Goal: Transaction & Acquisition: Purchase product/service

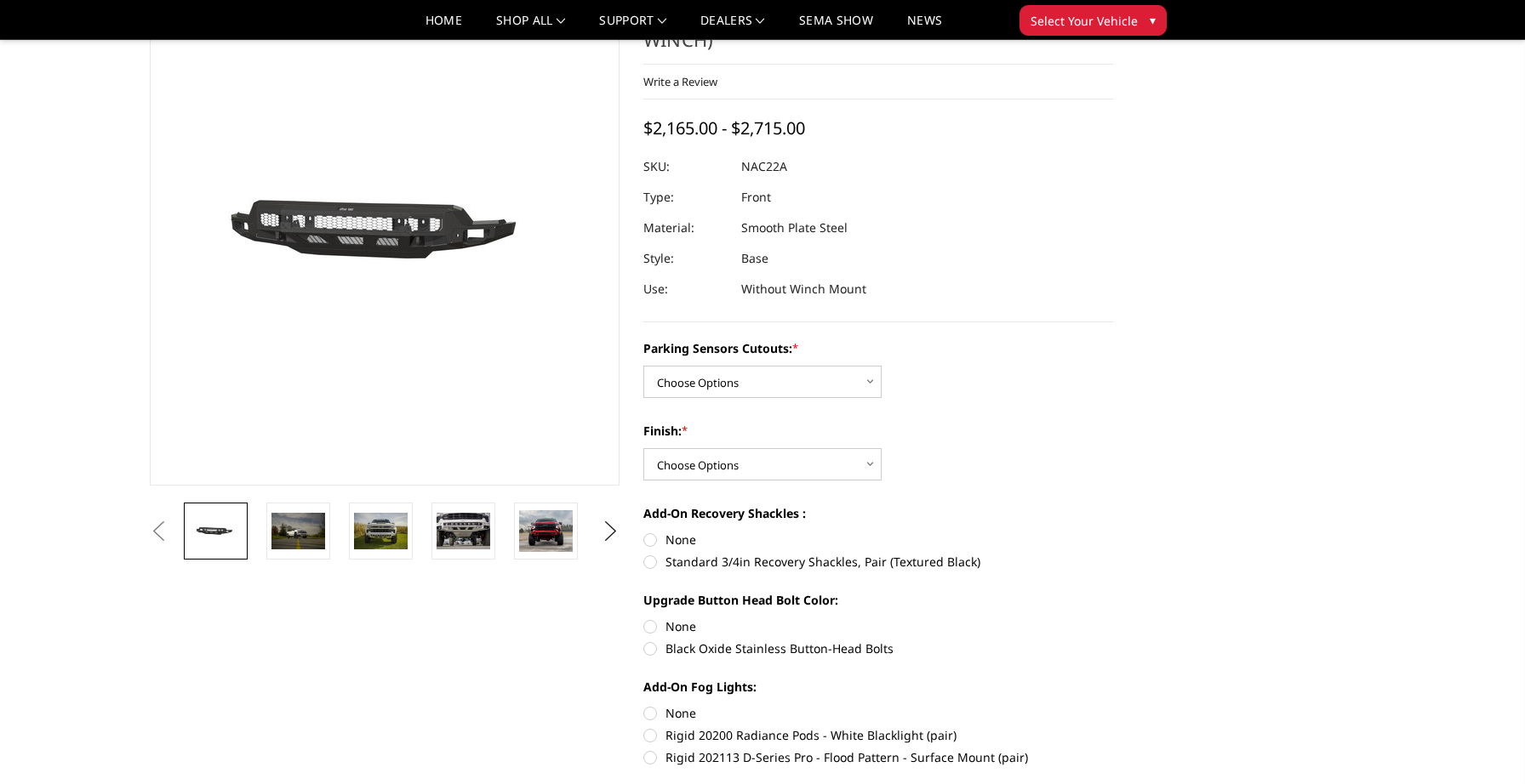
scroll to position [107, 0]
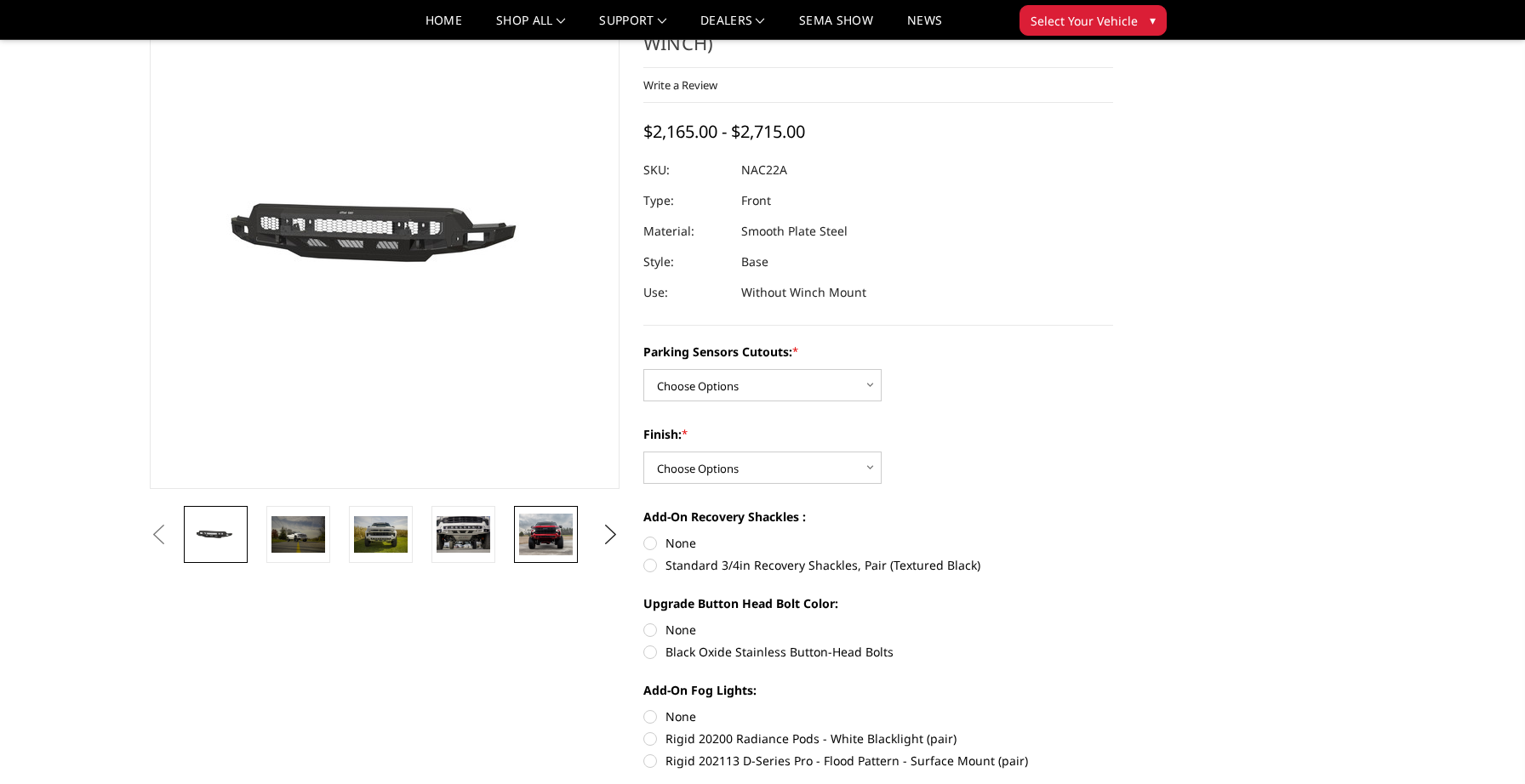
click at [523, 543] on img at bounding box center [545, 535] width 53 height 42
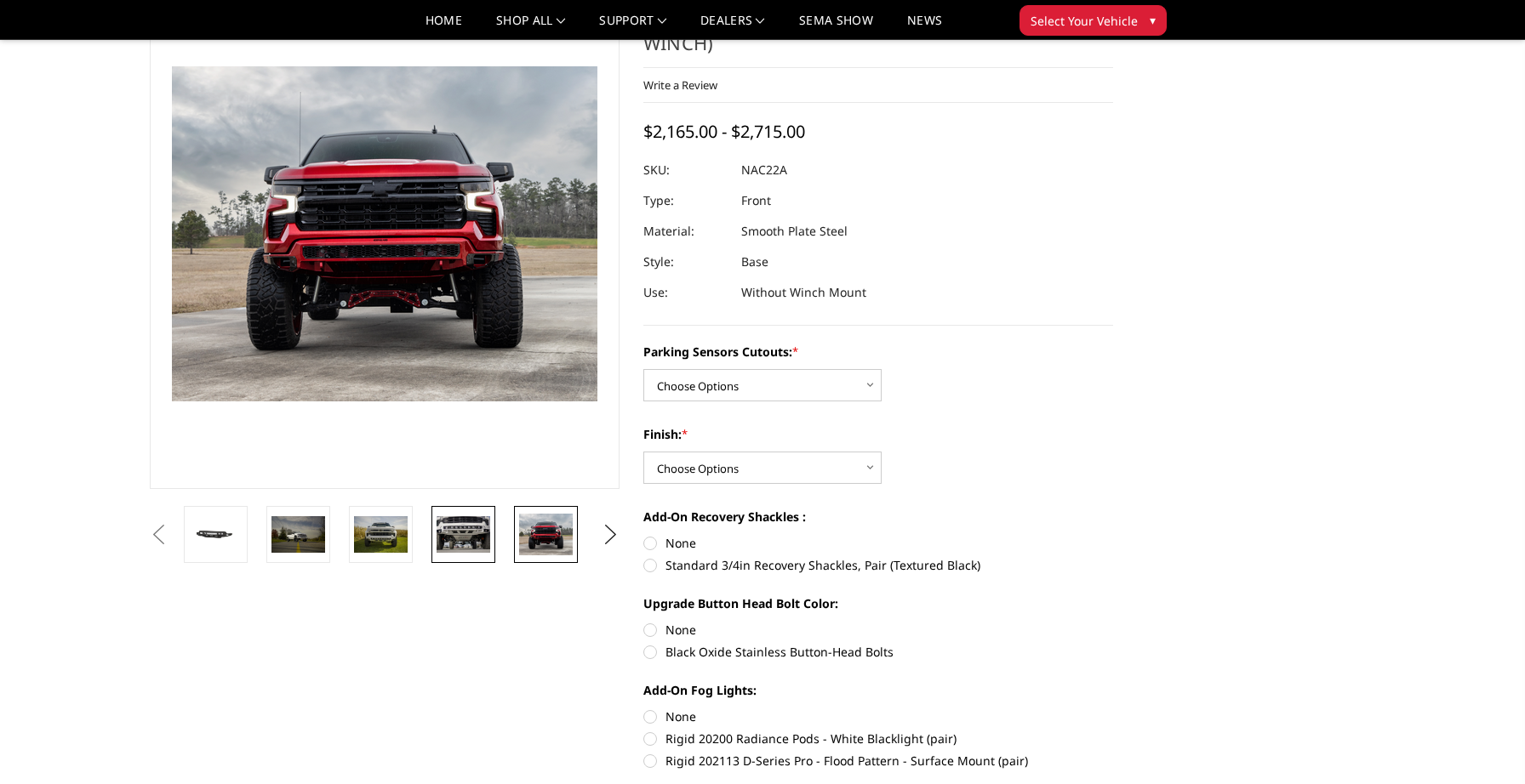
click at [479, 539] on img at bounding box center [463, 533] width 53 height 36
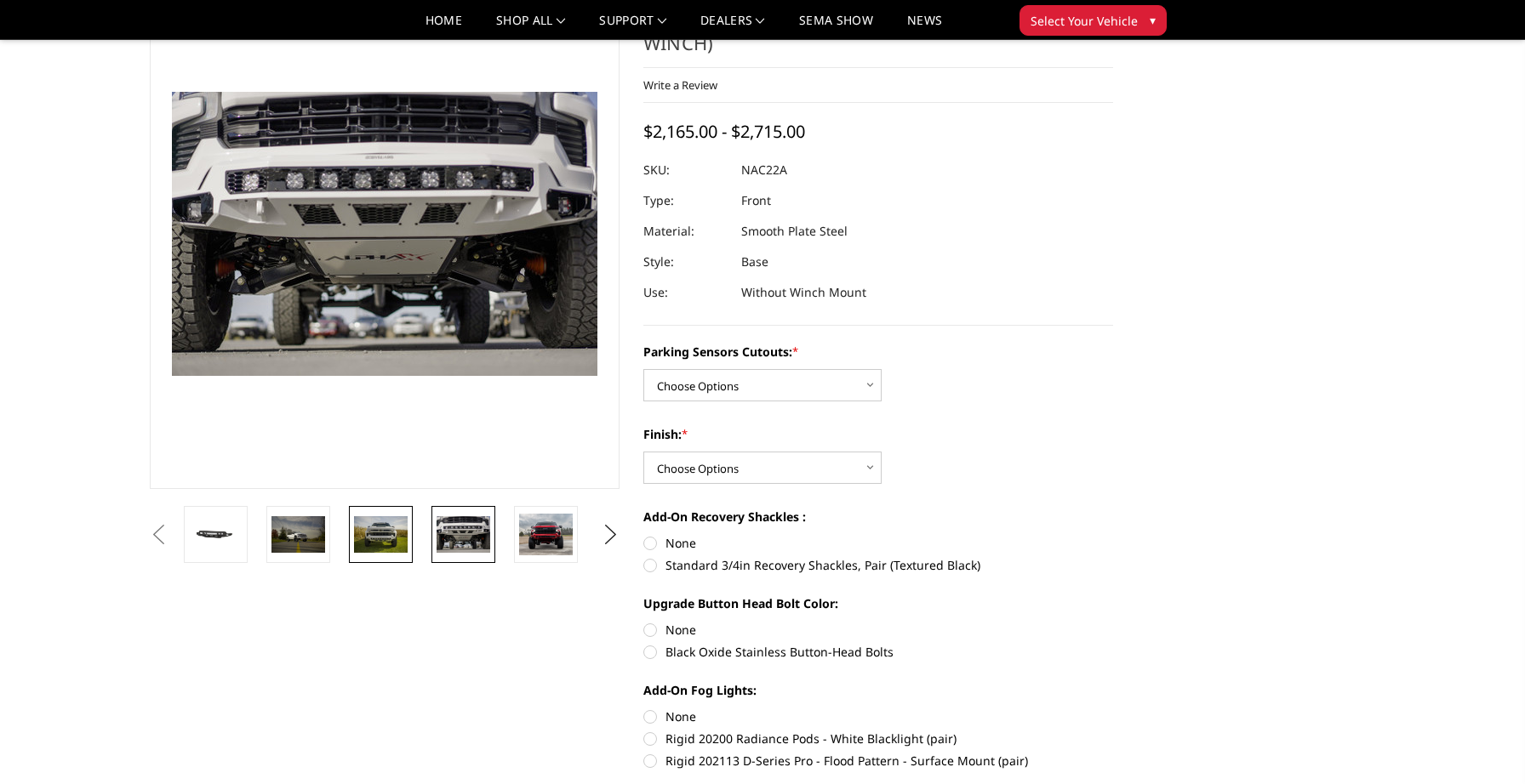
click at [390, 516] on img at bounding box center [380, 533] width 53 height 36
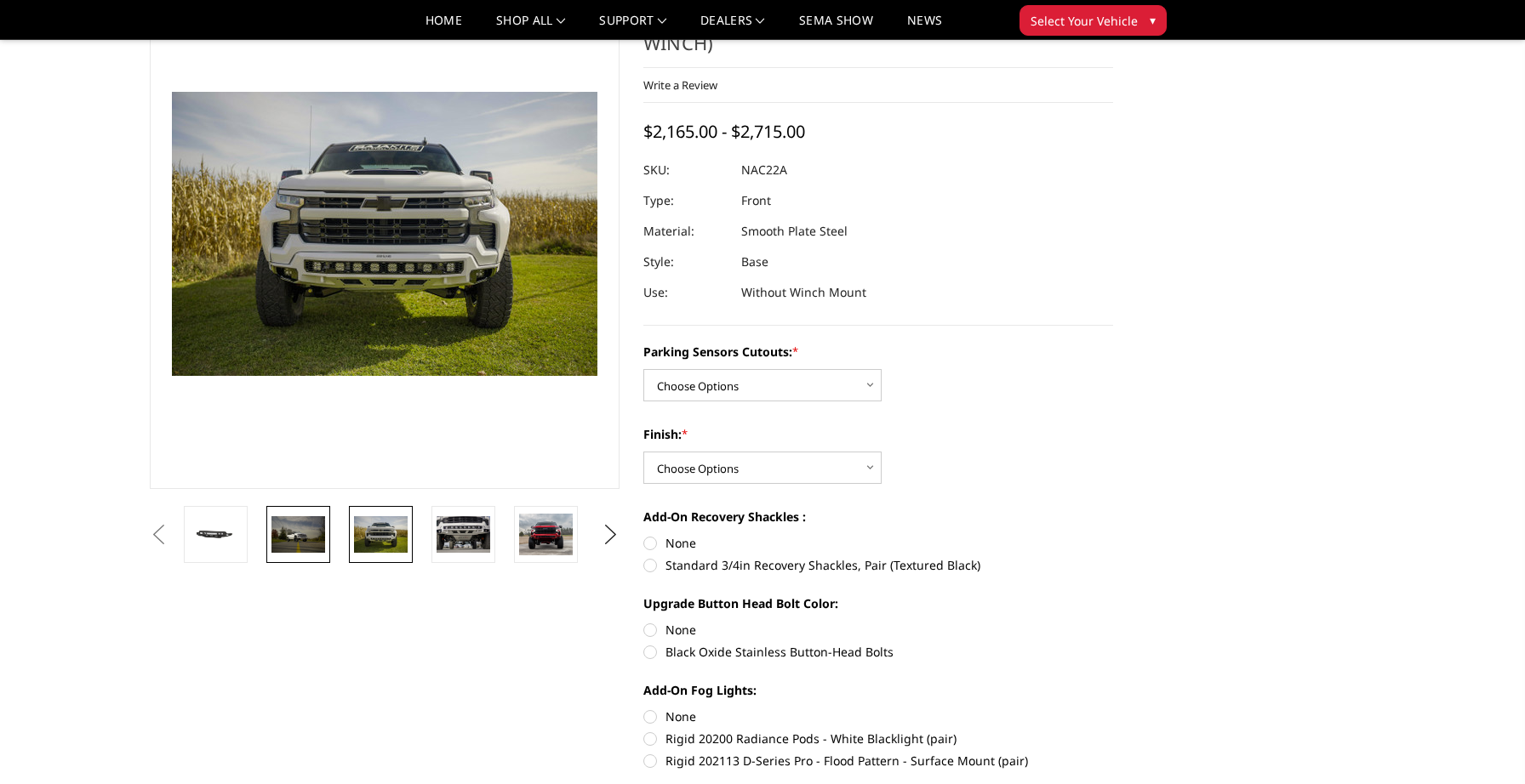
click at [310, 523] on img at bounding box center [298, 533] width 53 height 36
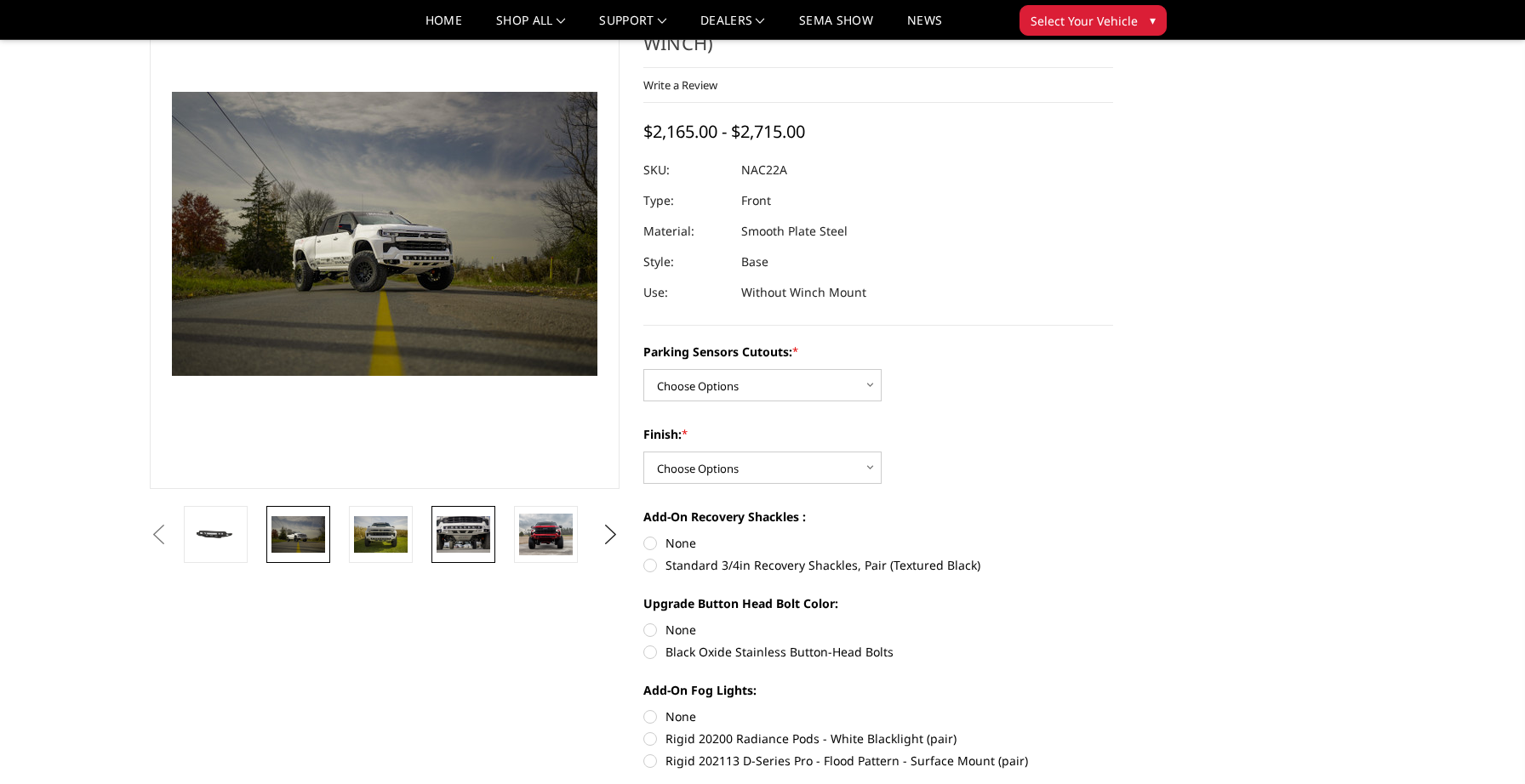
click at [454, 533] on img at bounding box center [463, 533] width 53 height 36
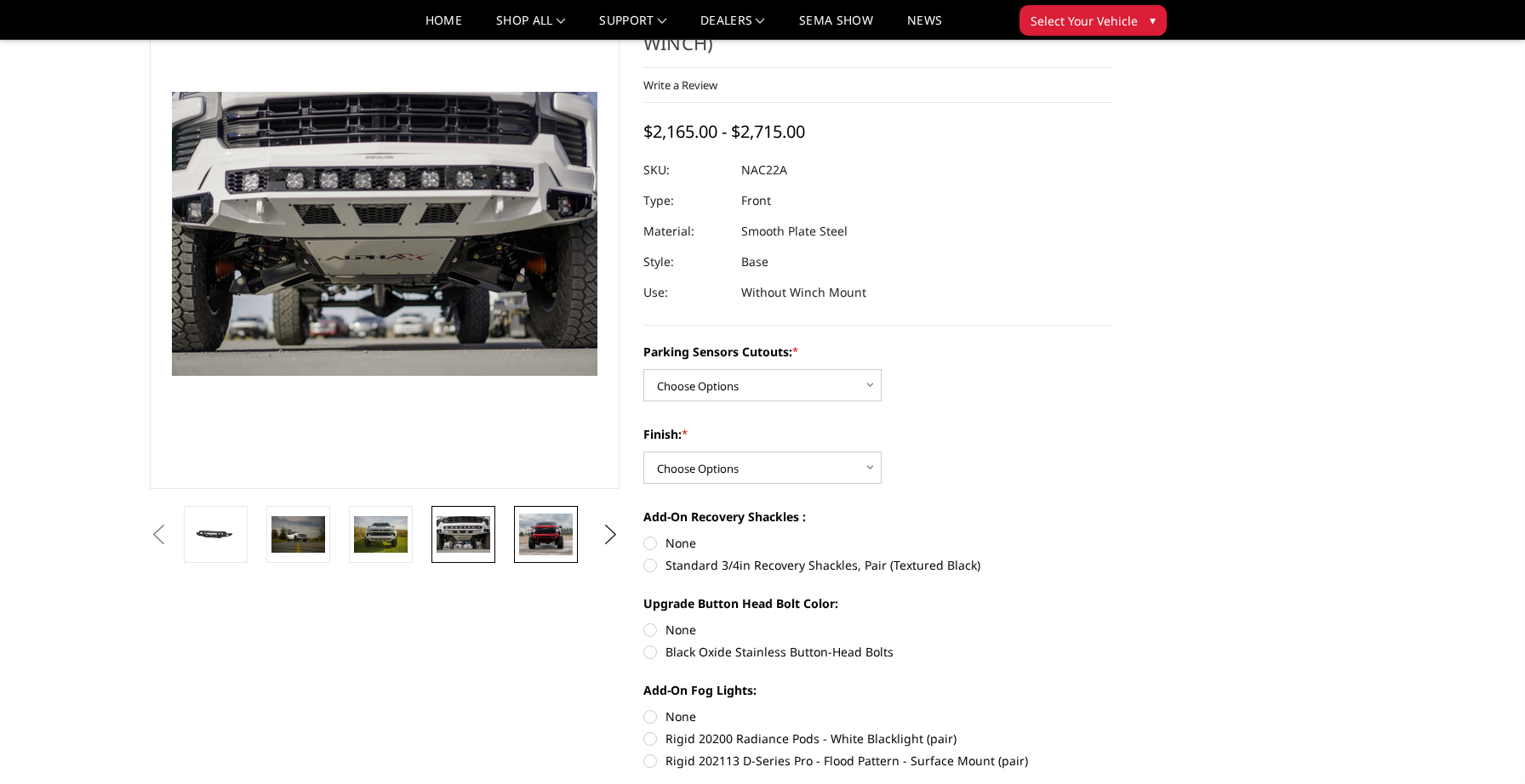
click at [547, 527] on img at bounding box center [545, 535] width 53 height 42
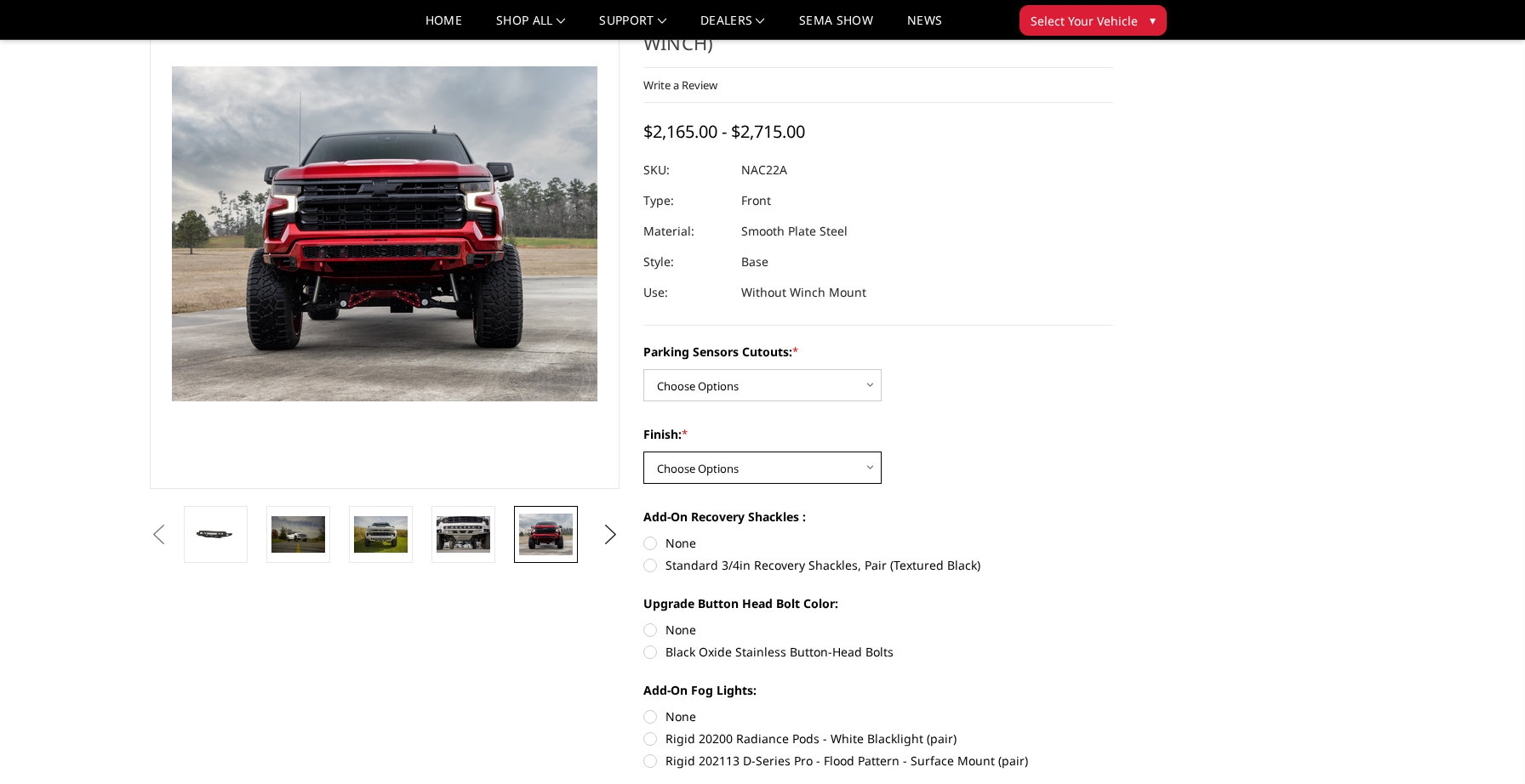
select select "1611"
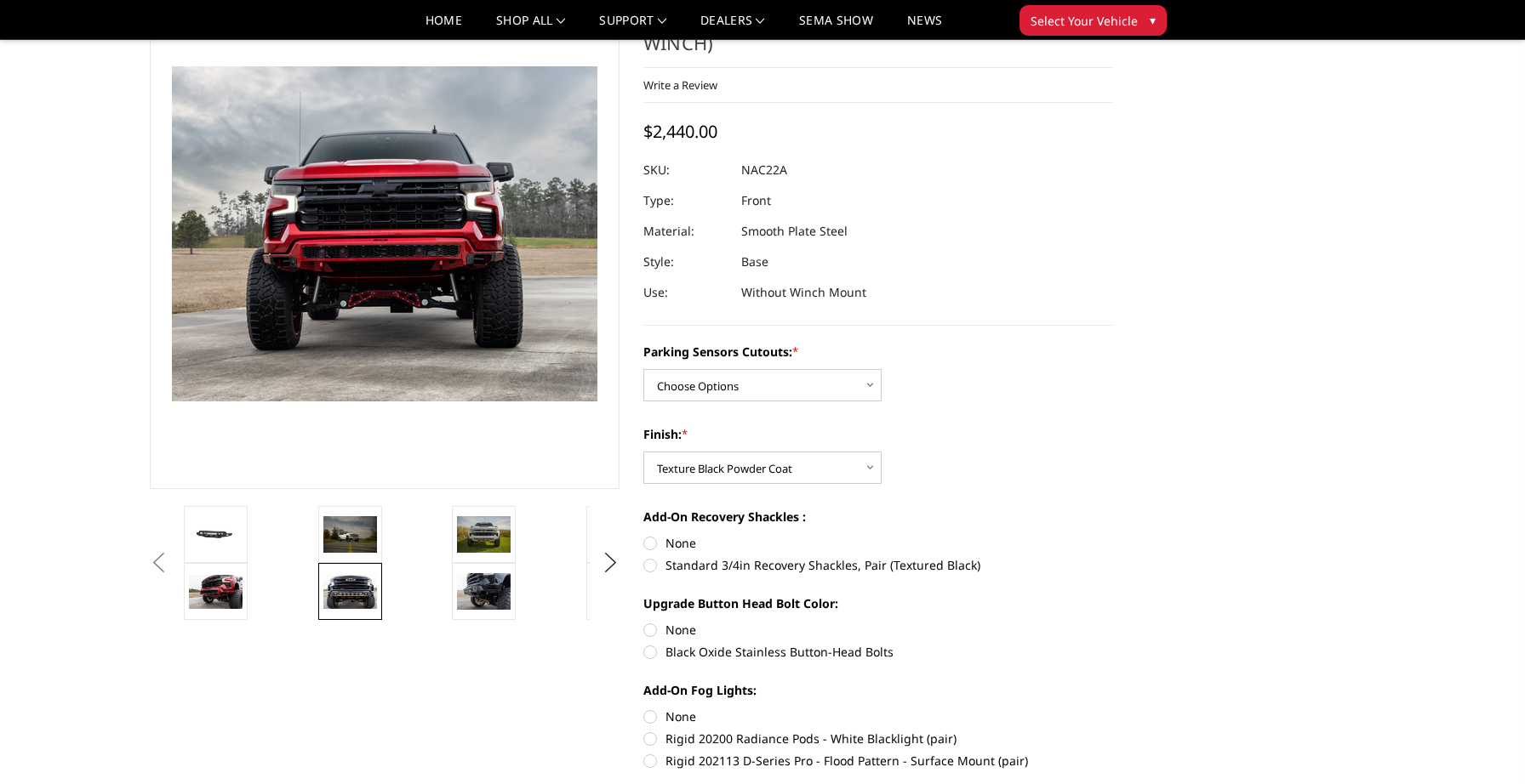
click at [330, 576] on img at bounding box center [350, 591] width 53 height 36
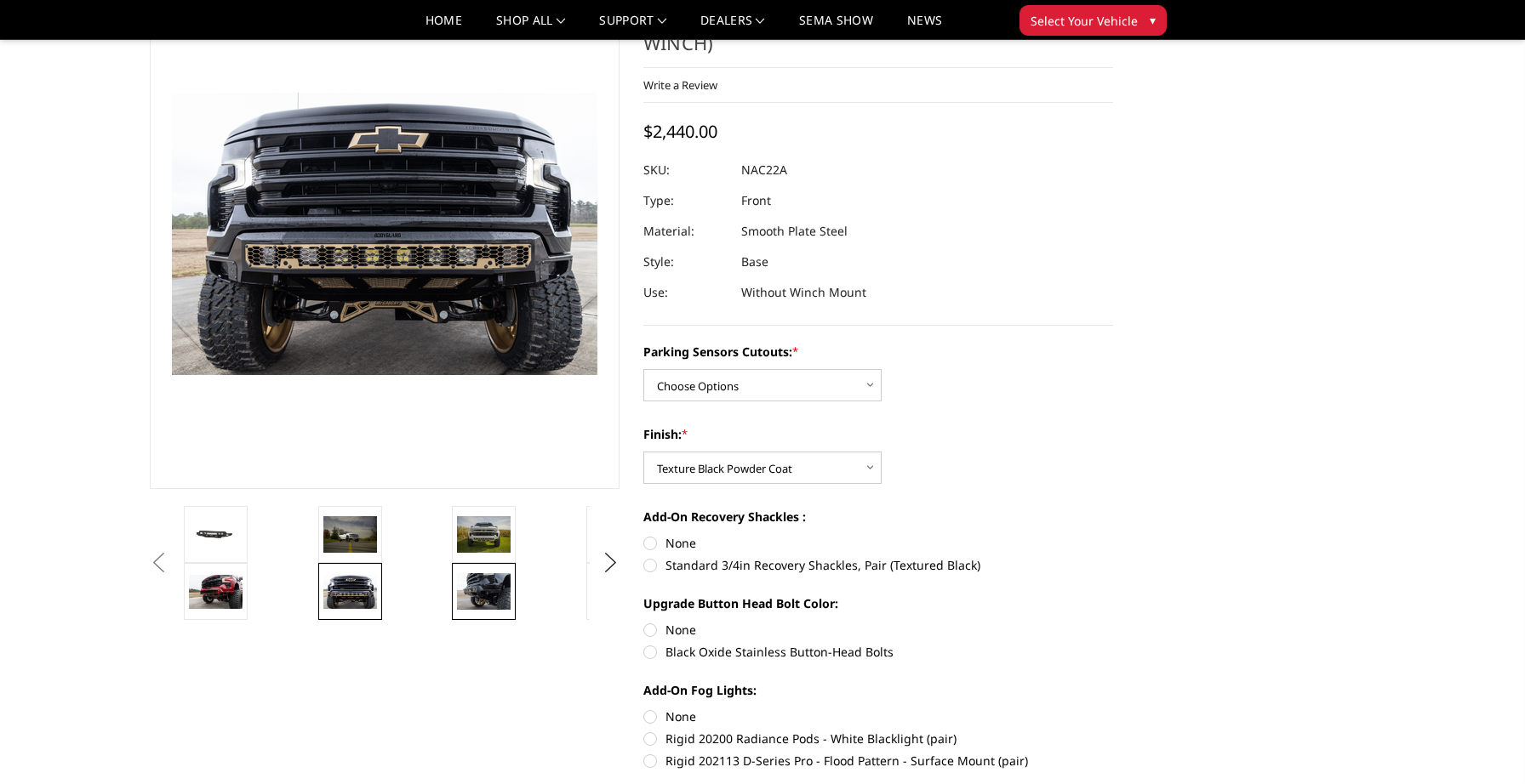
click at [505, 588] on img at bounding box center [484, 591] width 53 height 36
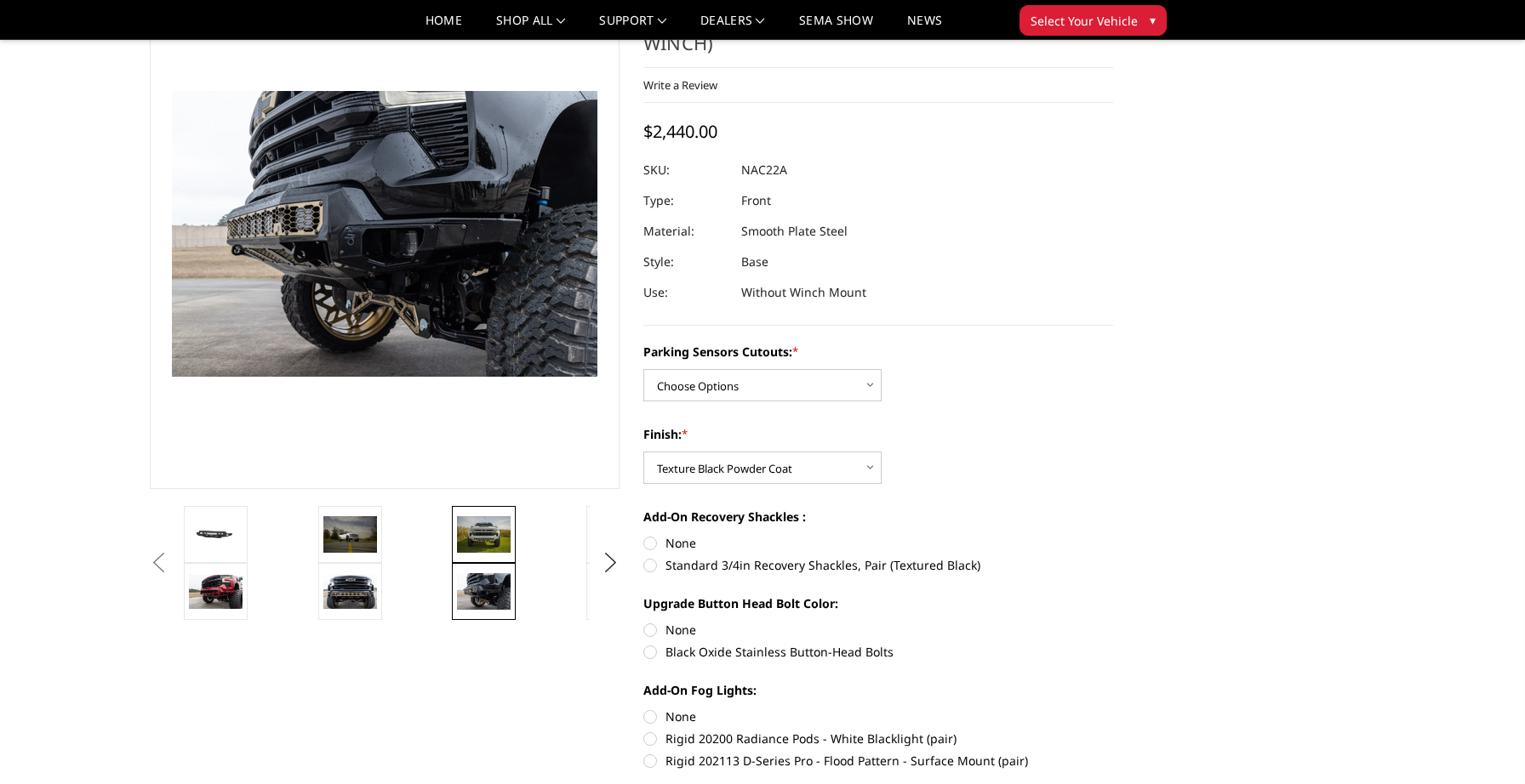
click at [505, 540] on img at bounding box center [484, 533] width 53 height 36
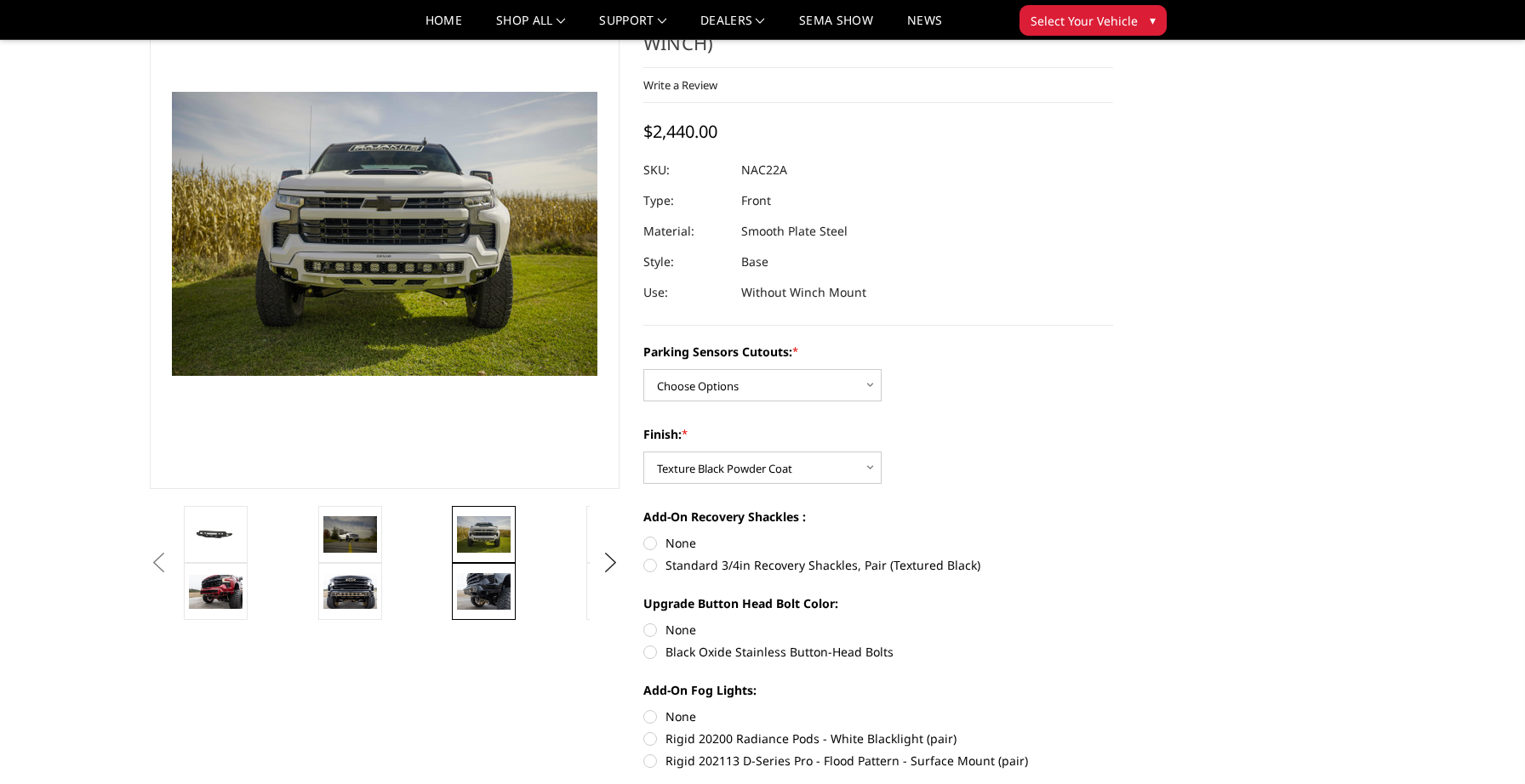
click at [477, 578] on img at bounding box center [484, 591] width 53 height 36
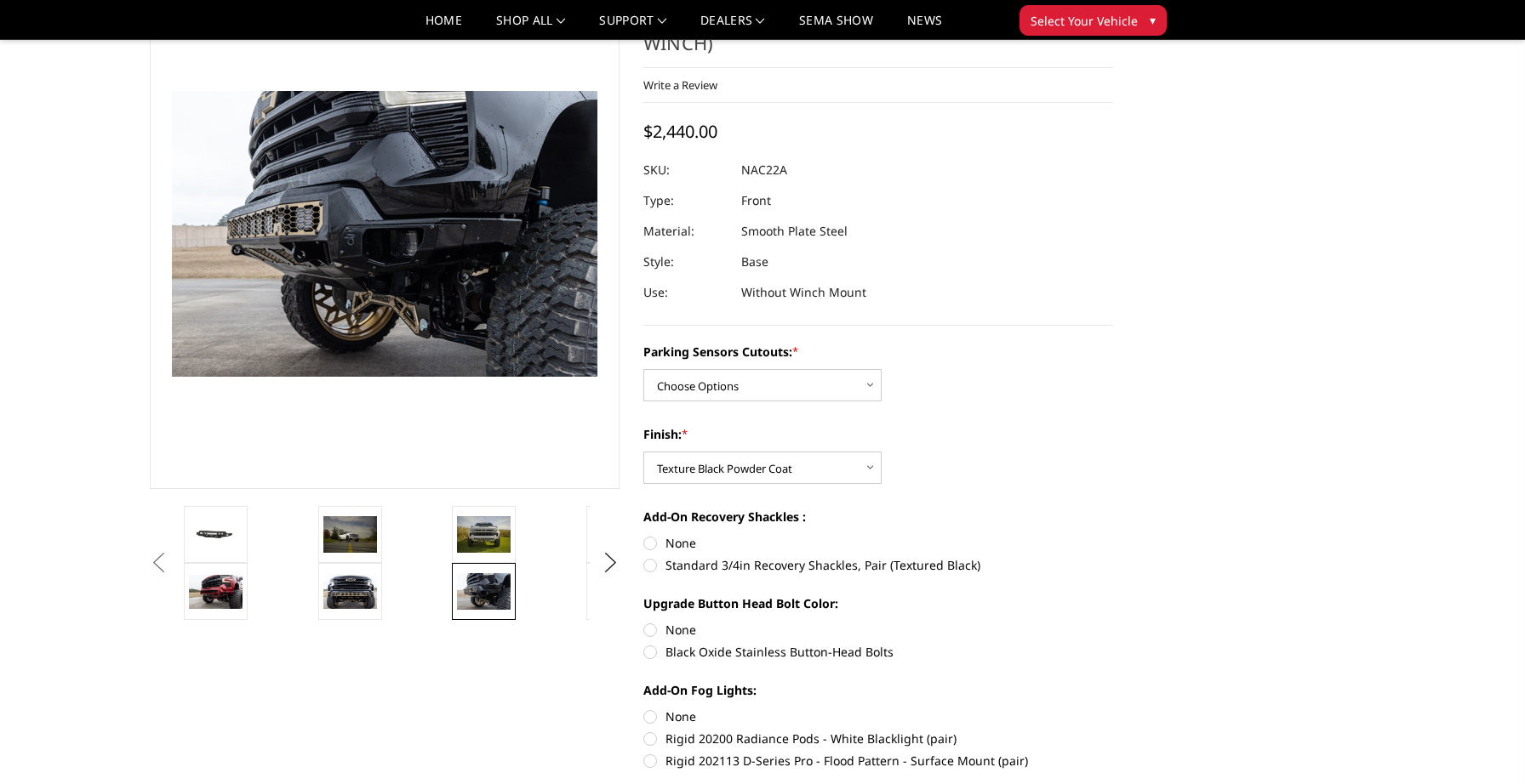
scroll to position [88, 0]
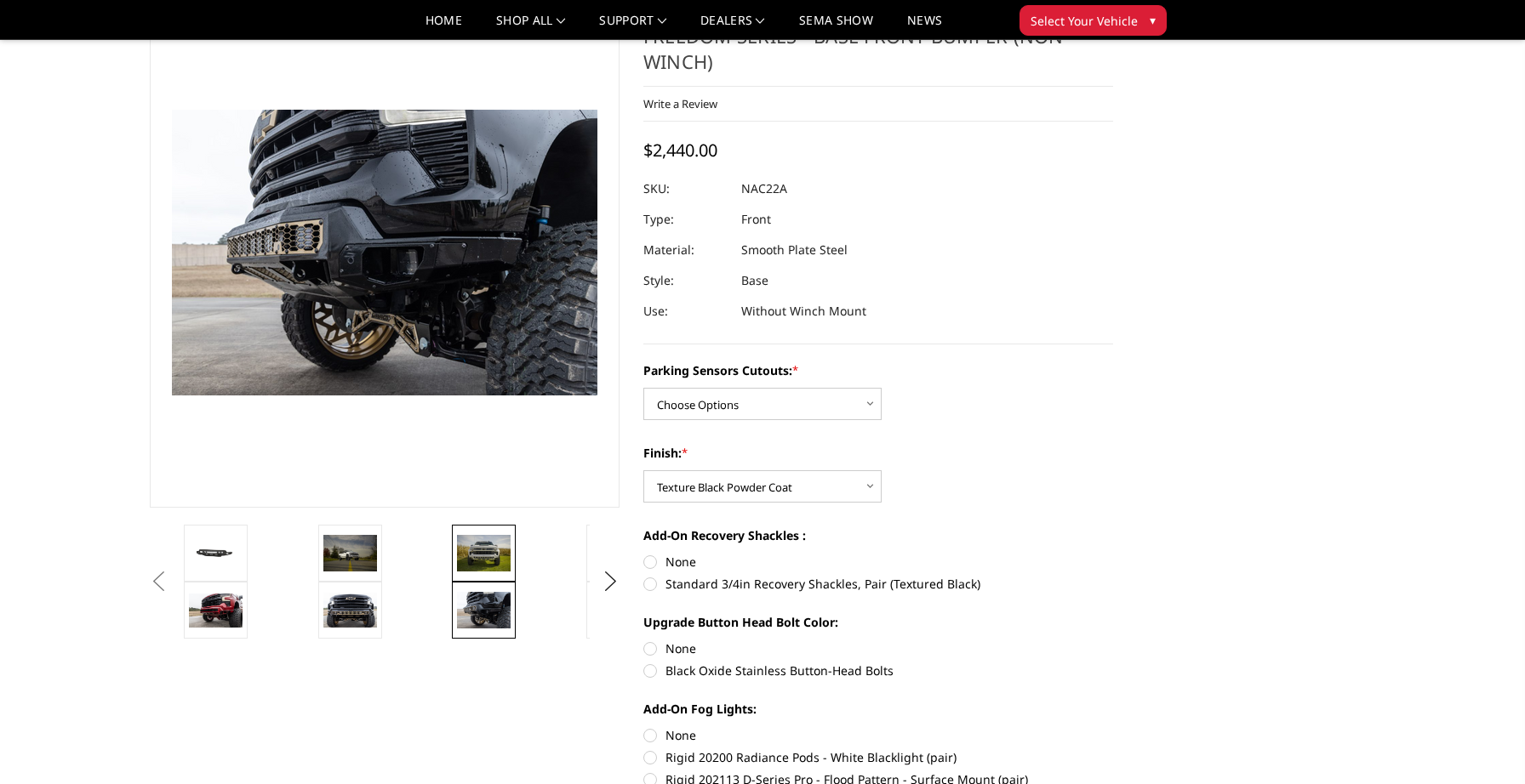
click at [464, 560] on img at bounding box center [484, 553] width 53 height 36
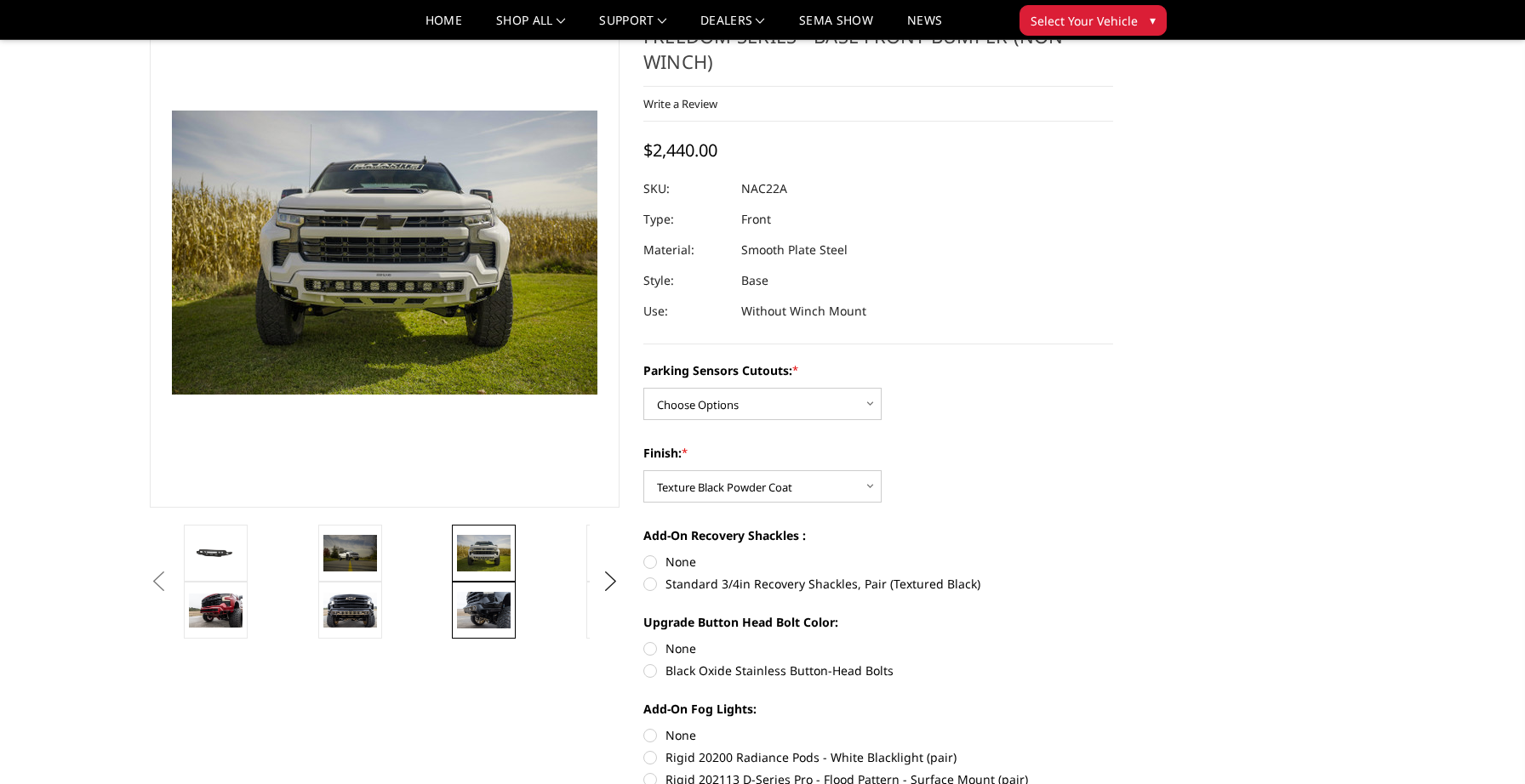
click at [466, 588] on link at bounding box center [483, 610] width 63 height 57
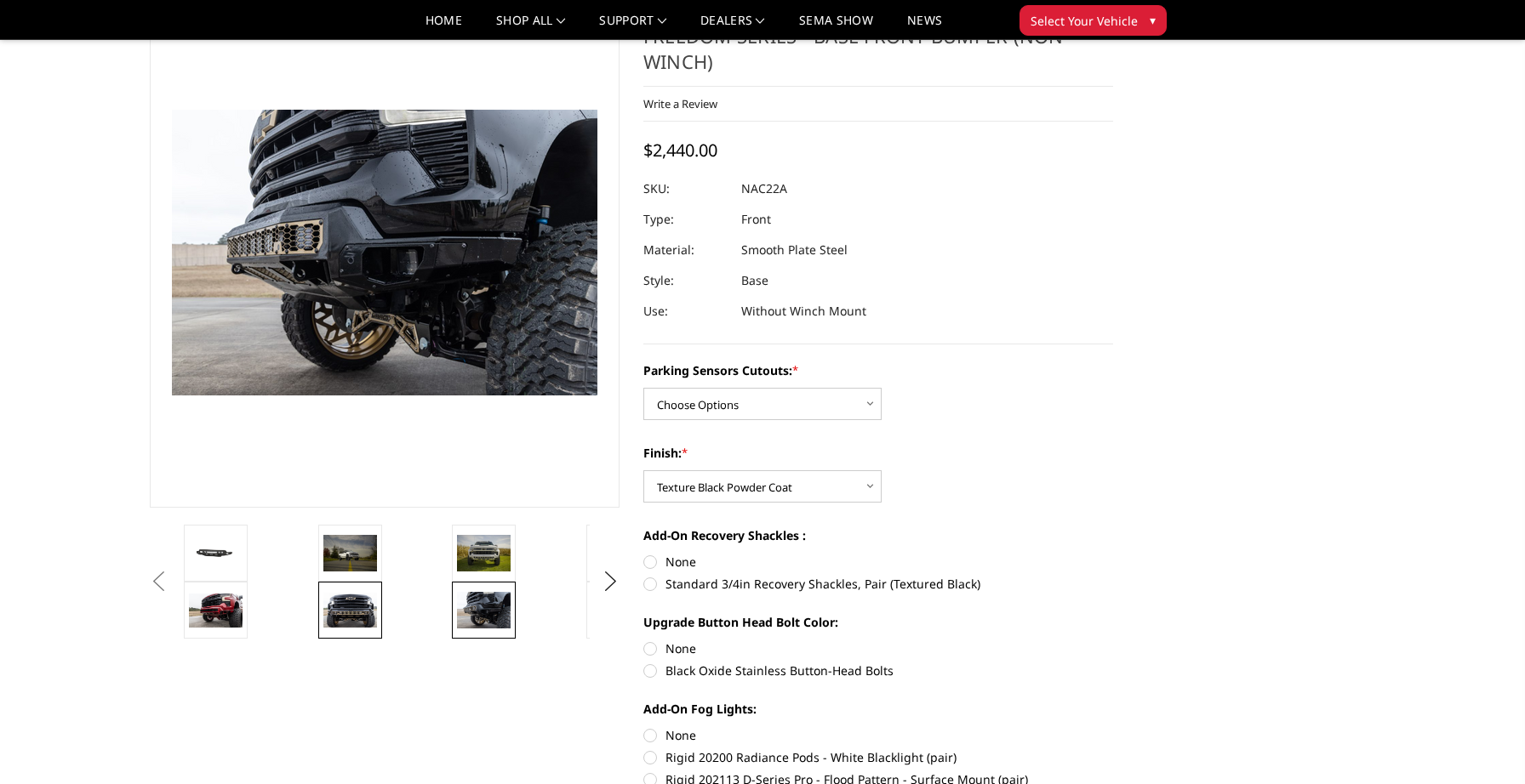
click at [335, 604] on img at bounding box center [350, 610] width 53 height 36
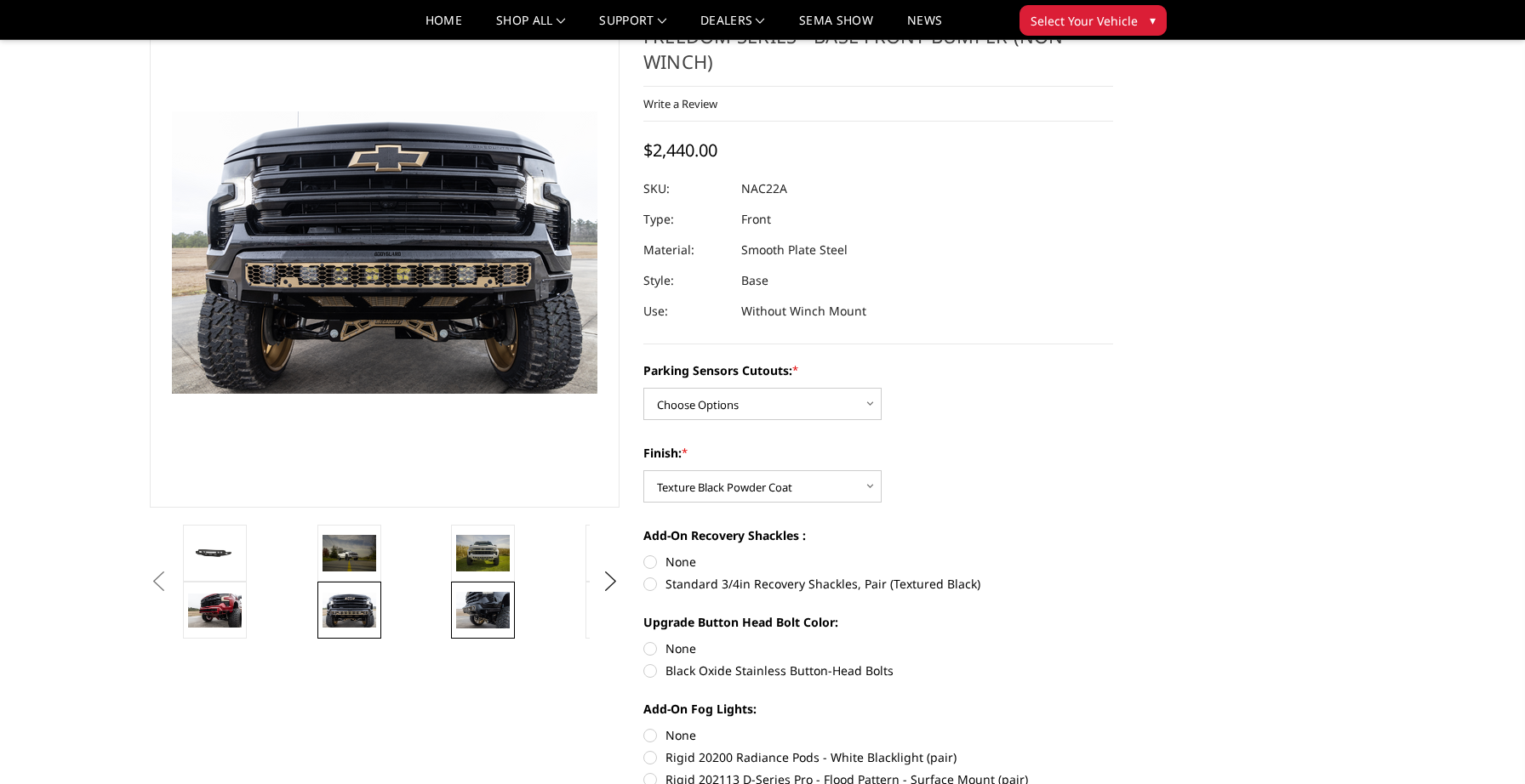
click at [473, 602] on img at bounding box center [483, 610] width 53 height 36
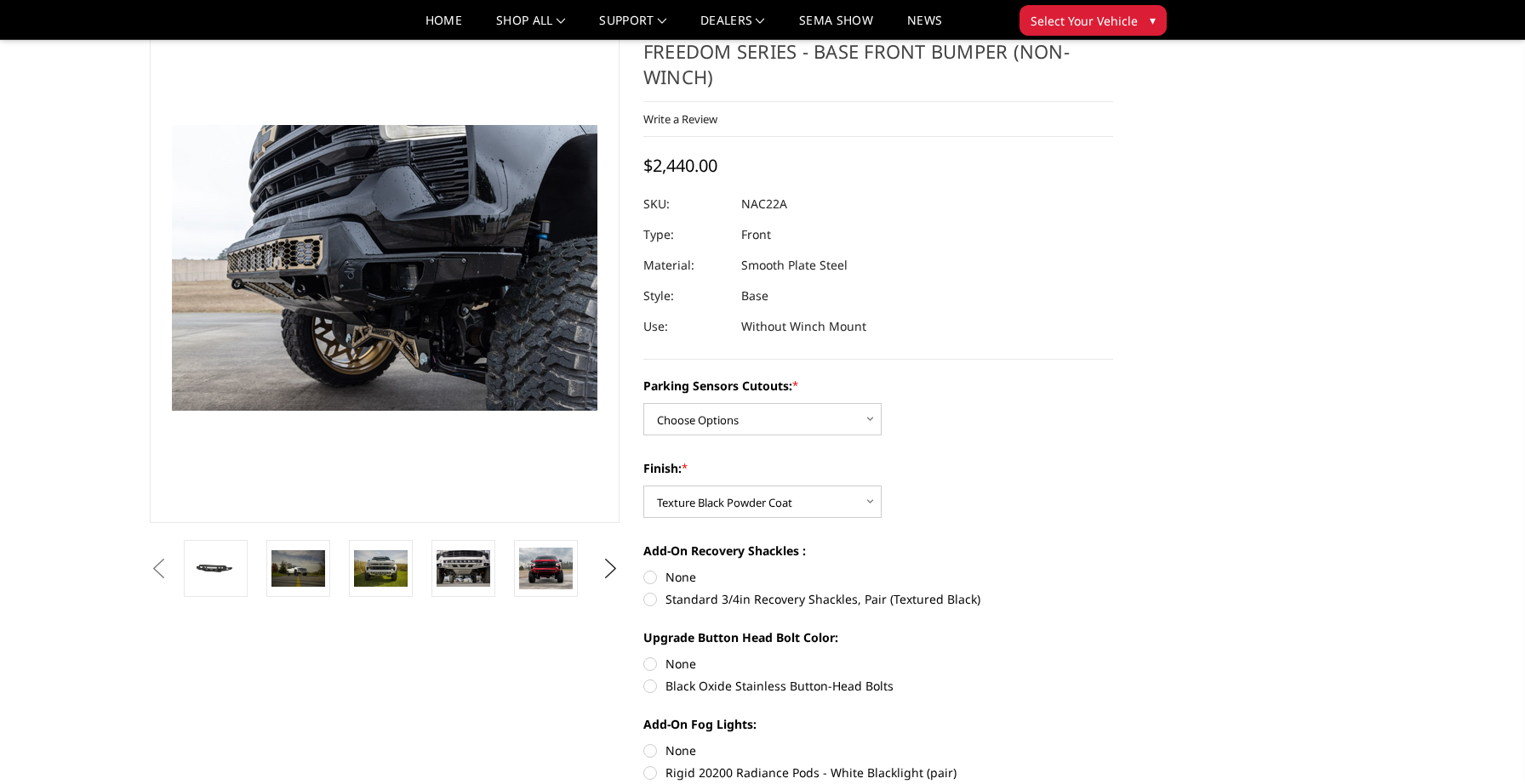
scroll to position [71, 0]
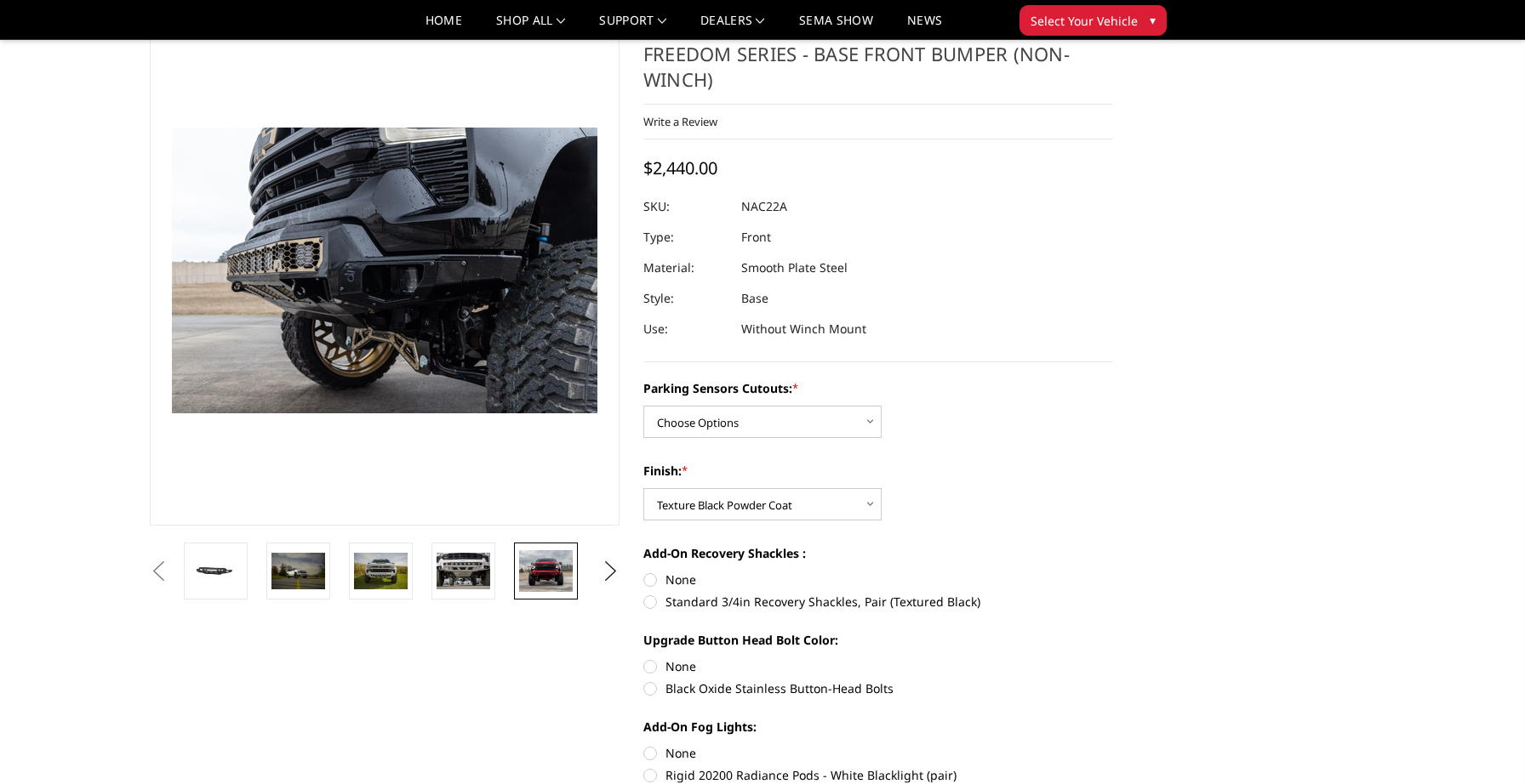
click at [549, 565] on img at bounding box center [545, 572] width 53 height 42
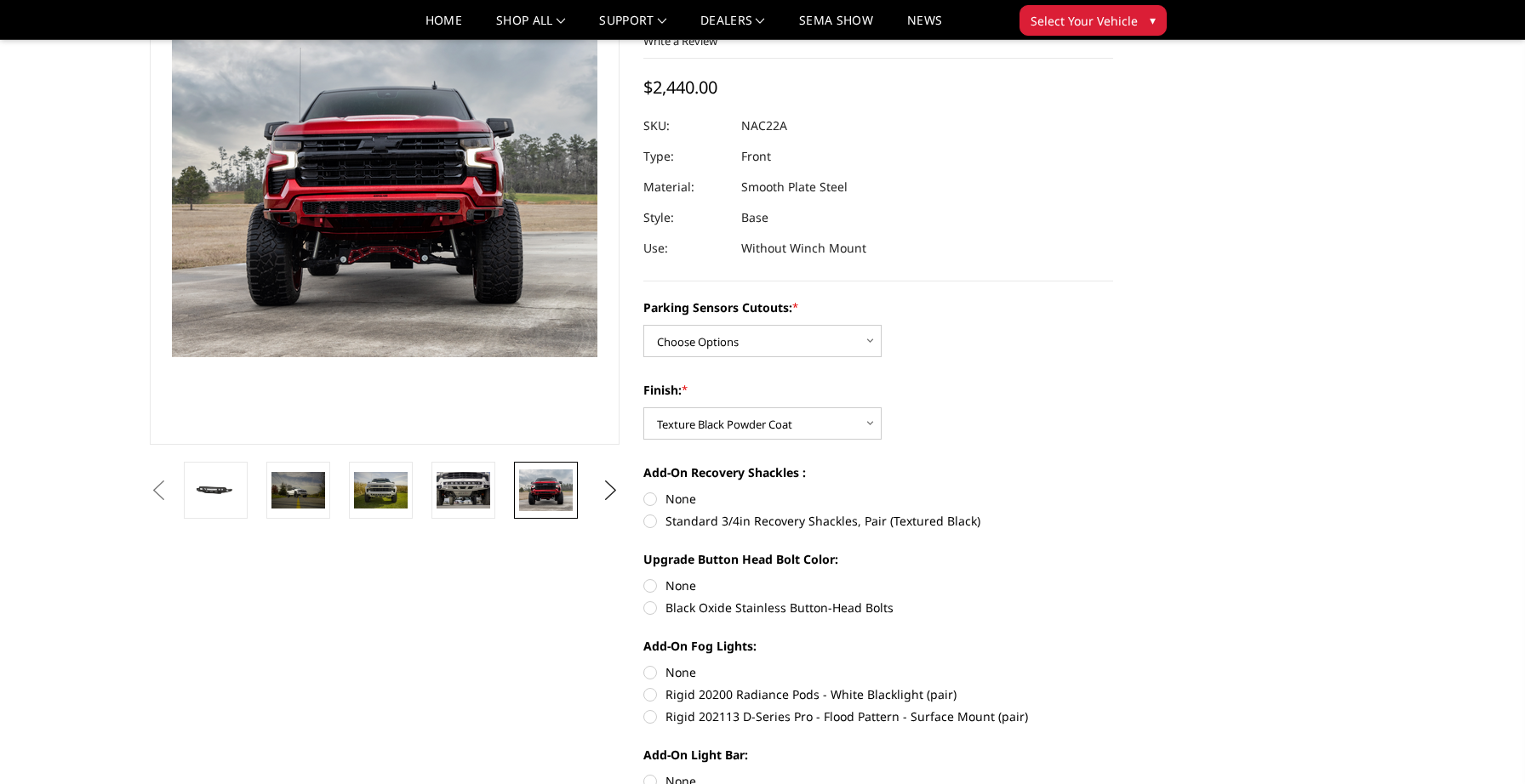
scroll to position [151, 0]
click at [511, 502] on li at bounding box center [551, 490] width 83 height 57
click at [564, 502] on img at bounding box center [545, 491] width 53 height 42
click at [448, 493] on img at bounding box center [463, 489] width 53 height 36
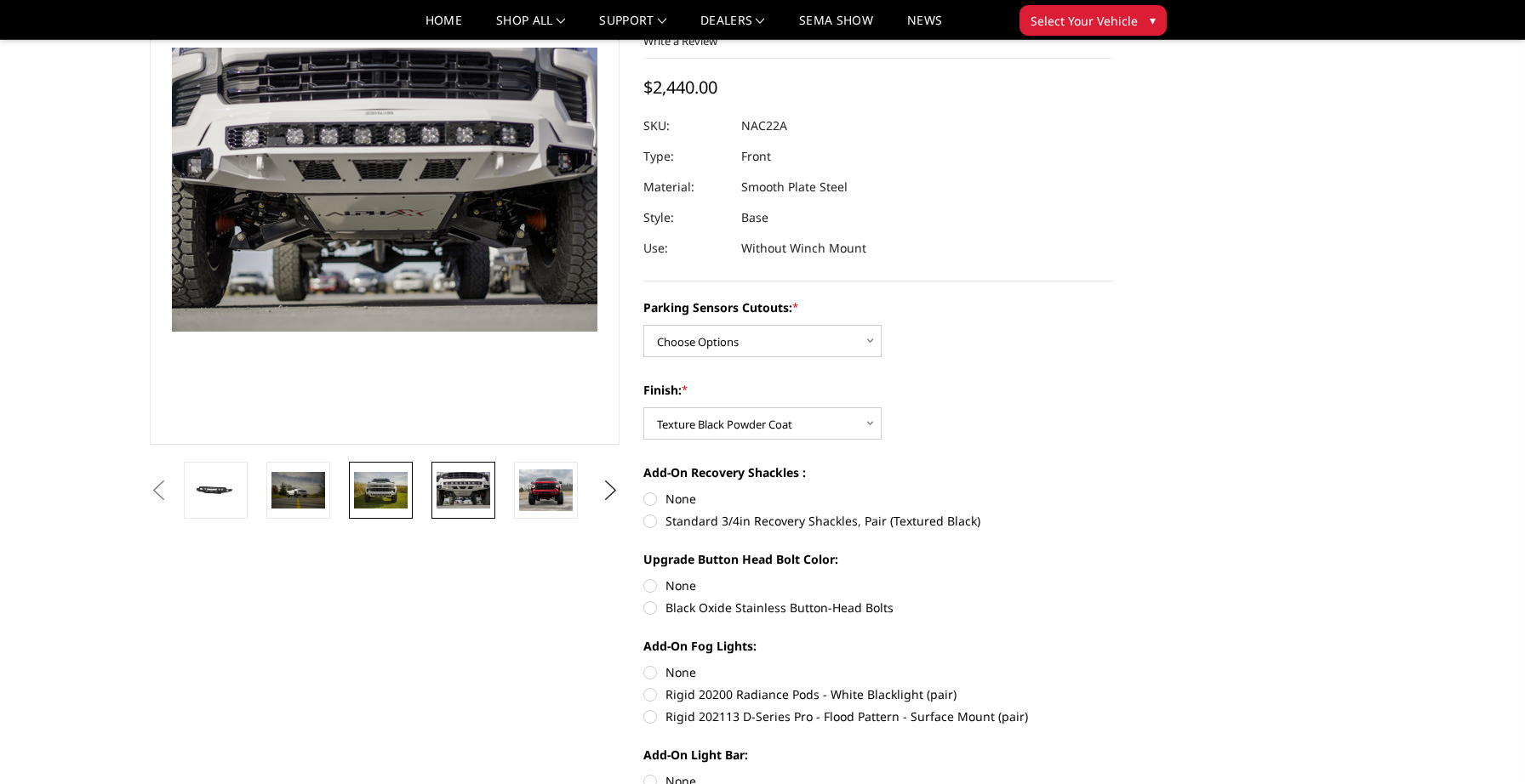
click at [390, 497] on img at bounding box center [380, 489] width 53 height 36
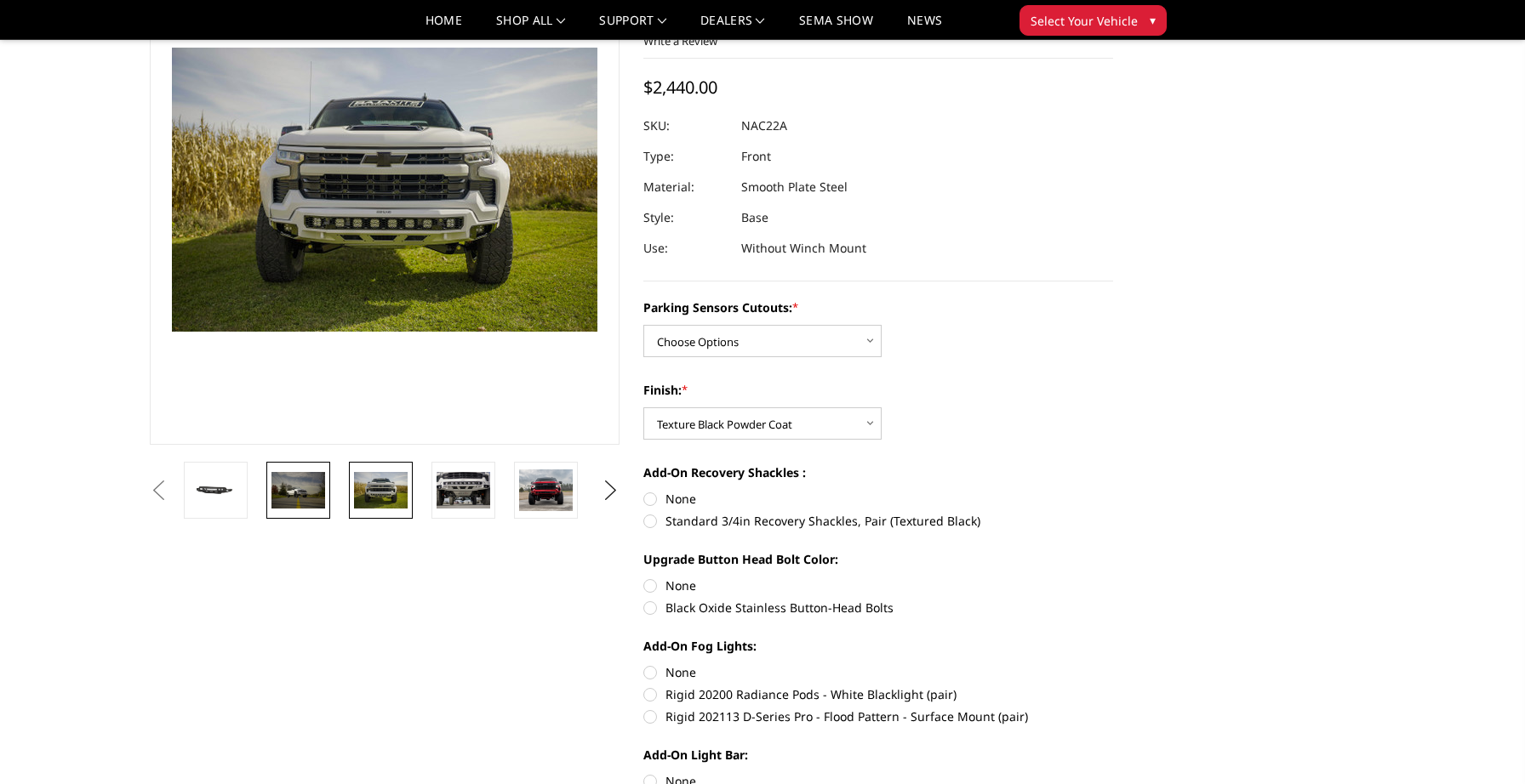
click at [320, 487] on img at bounding box center [298, 489] width 53 height 36
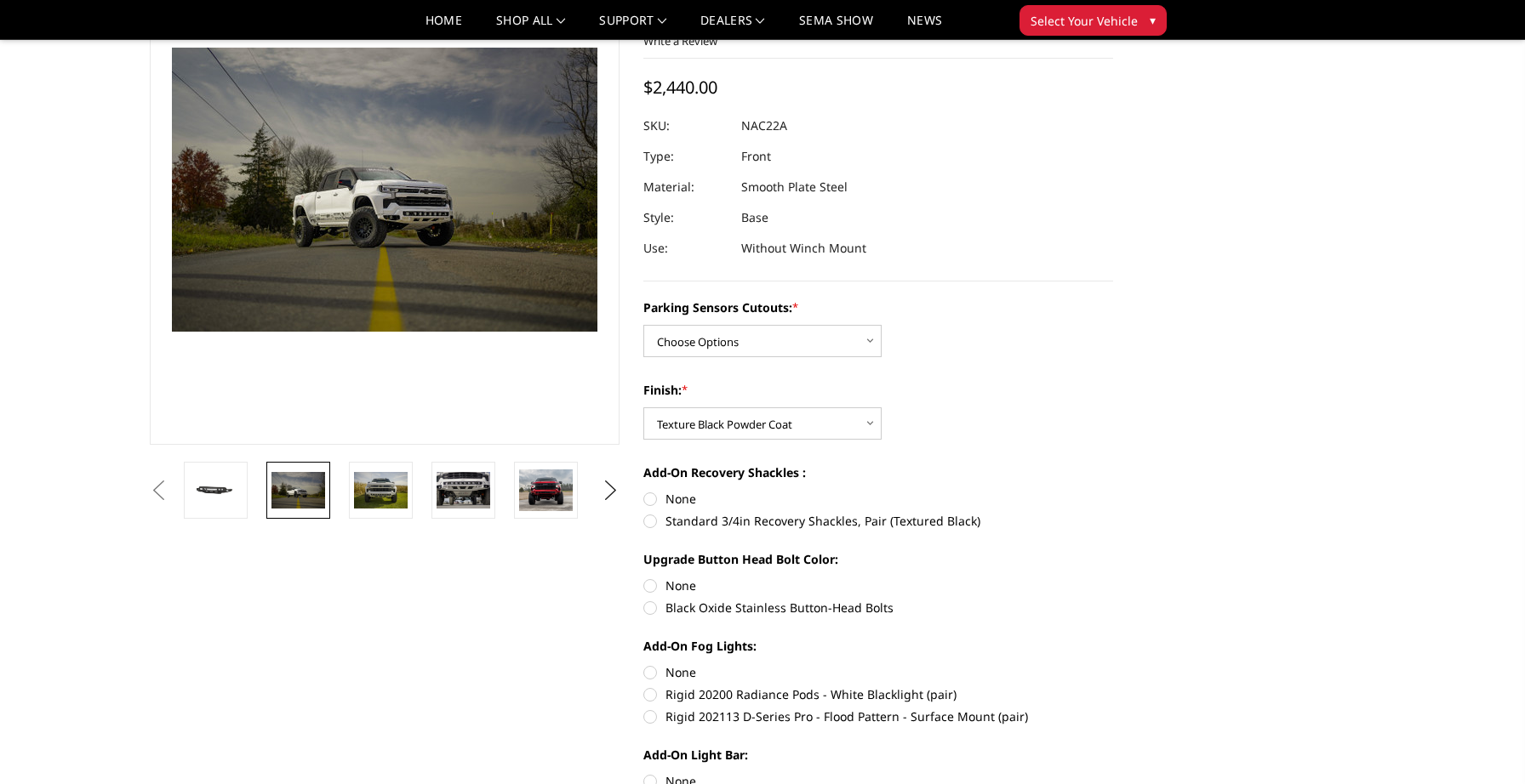
click at [495, 482] on li at bounding box center [468, 490] width 83 height 57
click at [544, 490] on img at bounding box center [545, 491] width 53 height 42
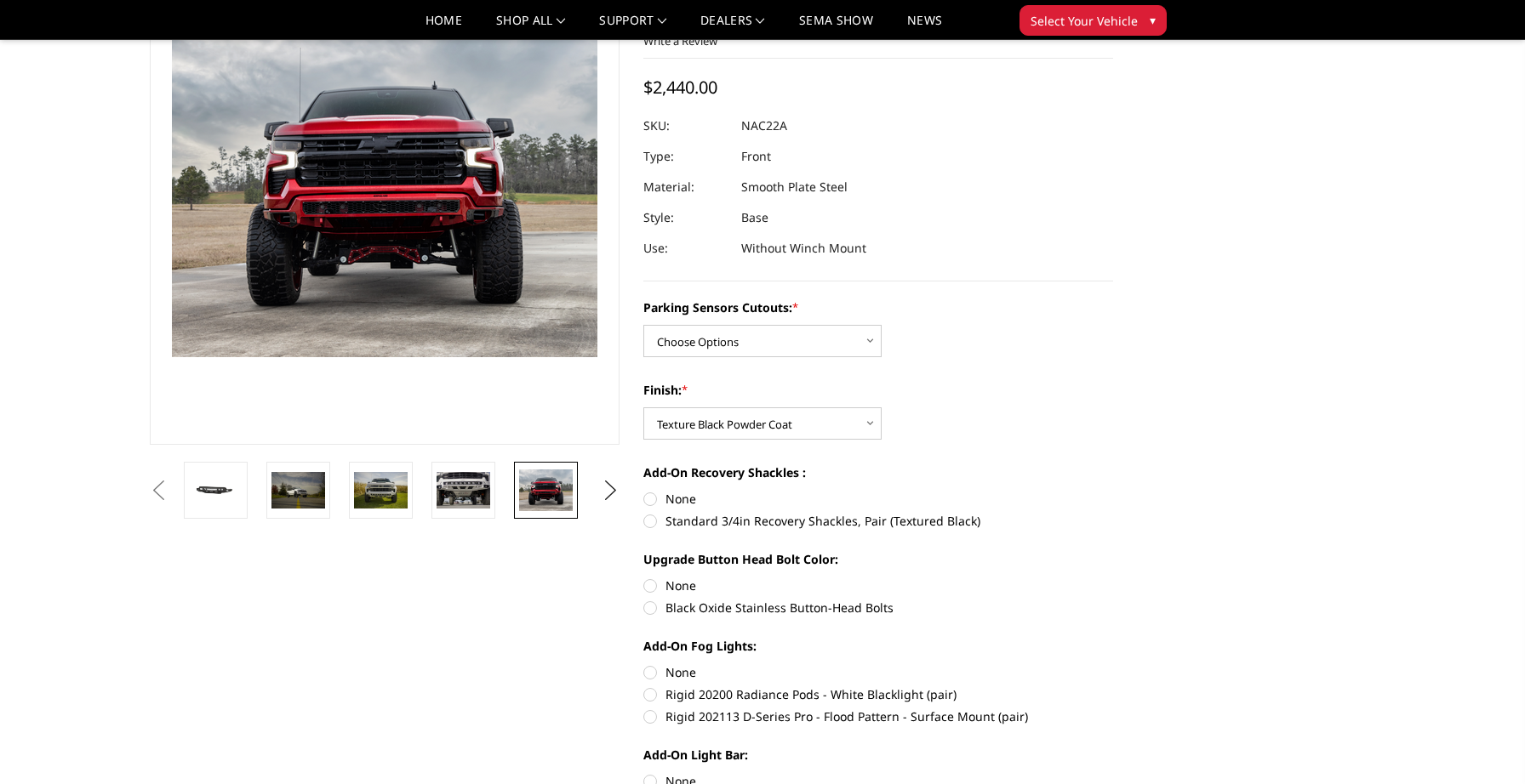
click at [668, 490] on label "None" at bounding box center [879, 498] width 470 height 17
click at [644, 490] on input "None" at bounding box center [644, 490] width 1 height 1
radio input "true"
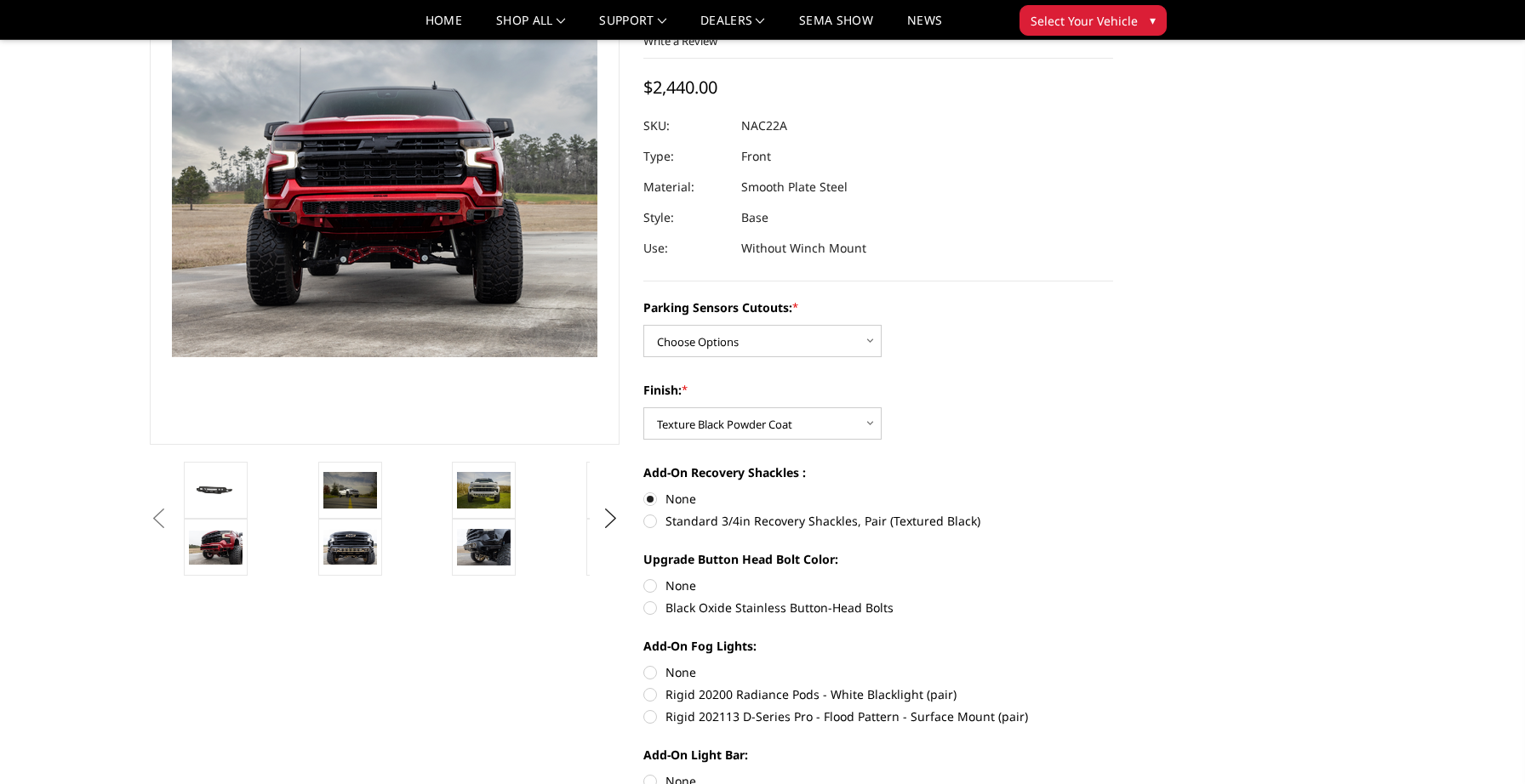
click at [653, 599] on label "Black Oxide Stainless Button-Head Bolts" at bounding box center [879, 607] width 470 height 17
click at [1113, 577] on input "Black Oxide Stainless Button-Head Bolts" at bounding box center [1113, 577] width 1 height 1
radio input "true"
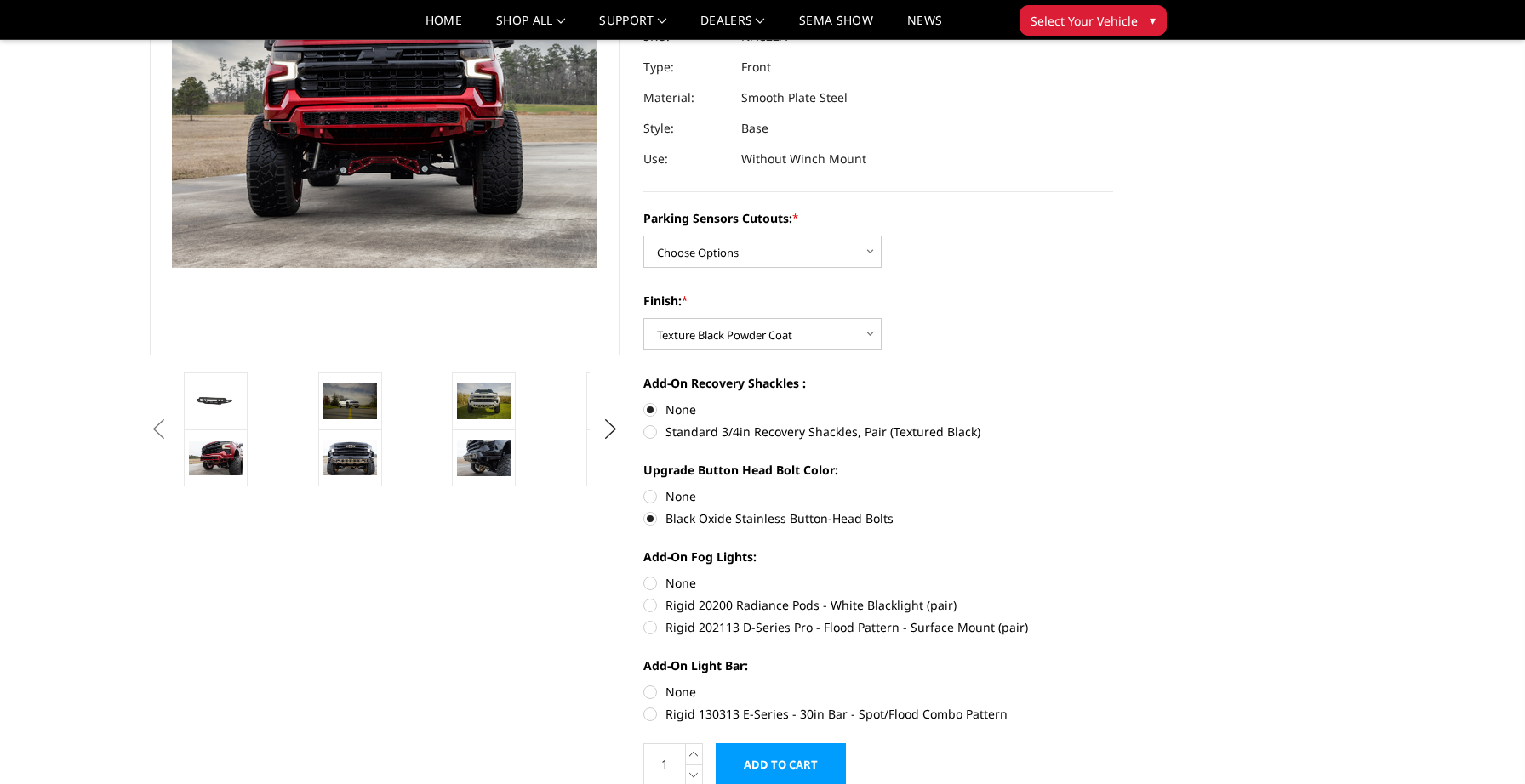
scroll to position [255, 0]
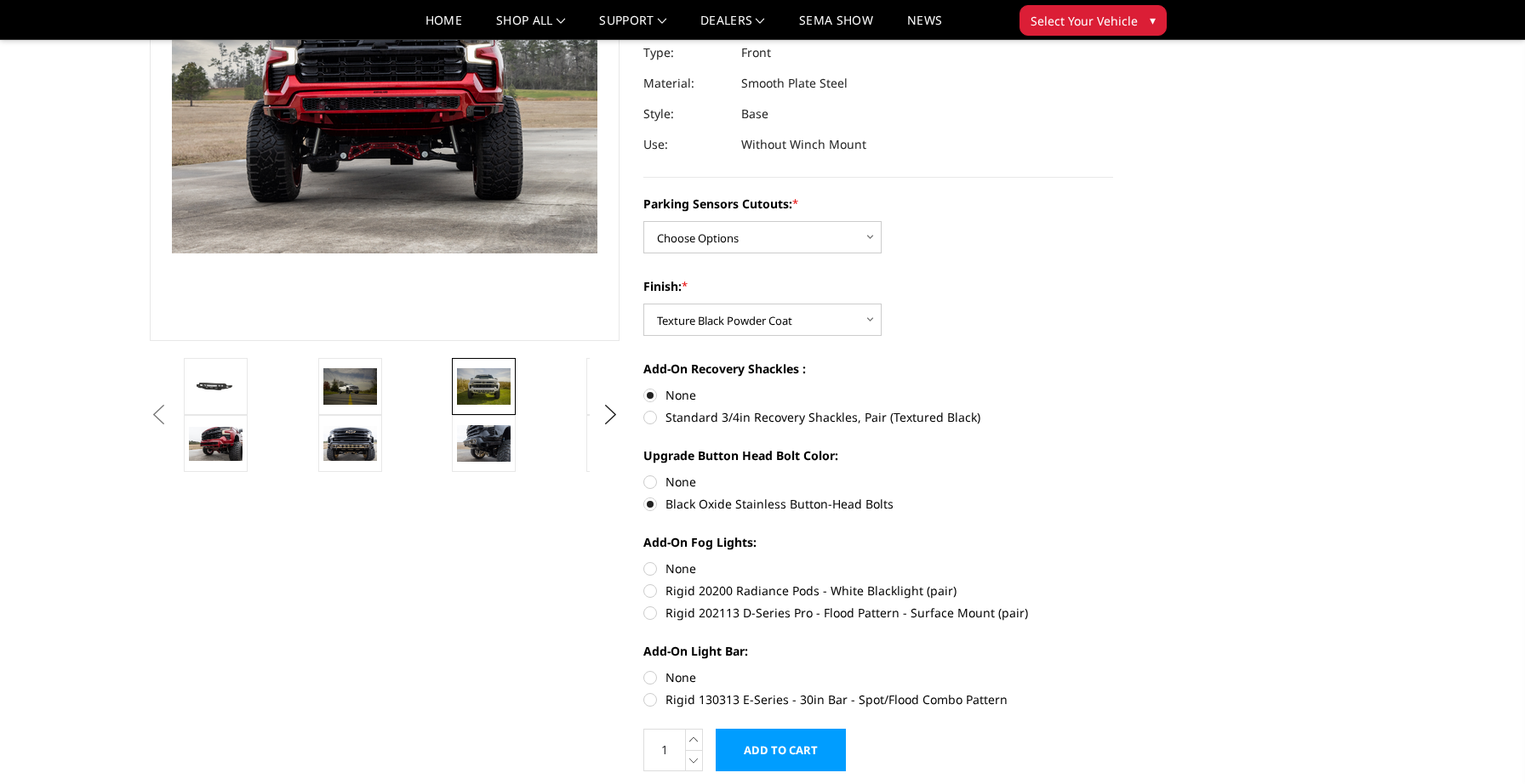
click at [475, 377] on img at bounding box center [484, 386] width 53 height 36
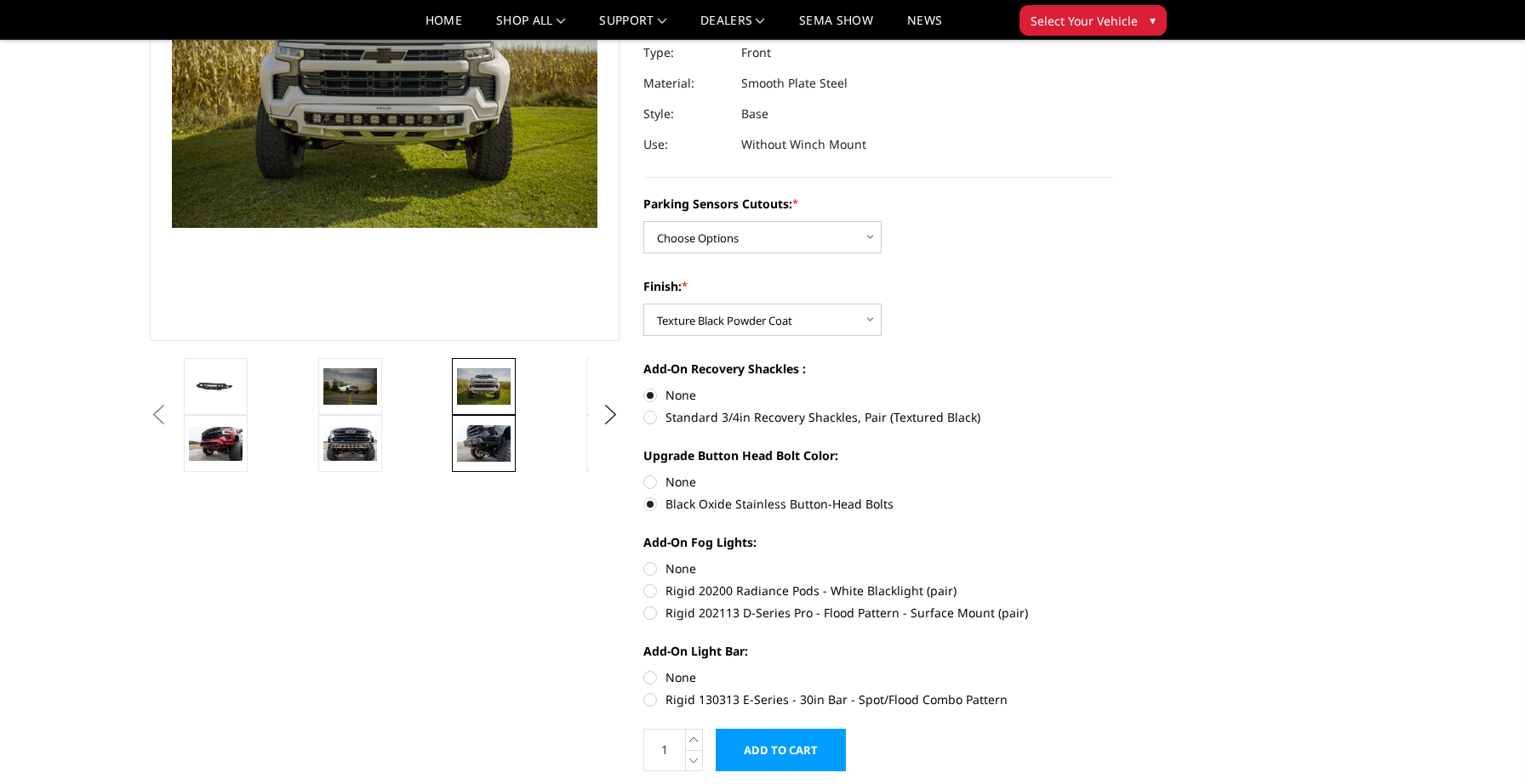
click at [470, 431] on img at bounding box center [484, 442] width 53 height 36
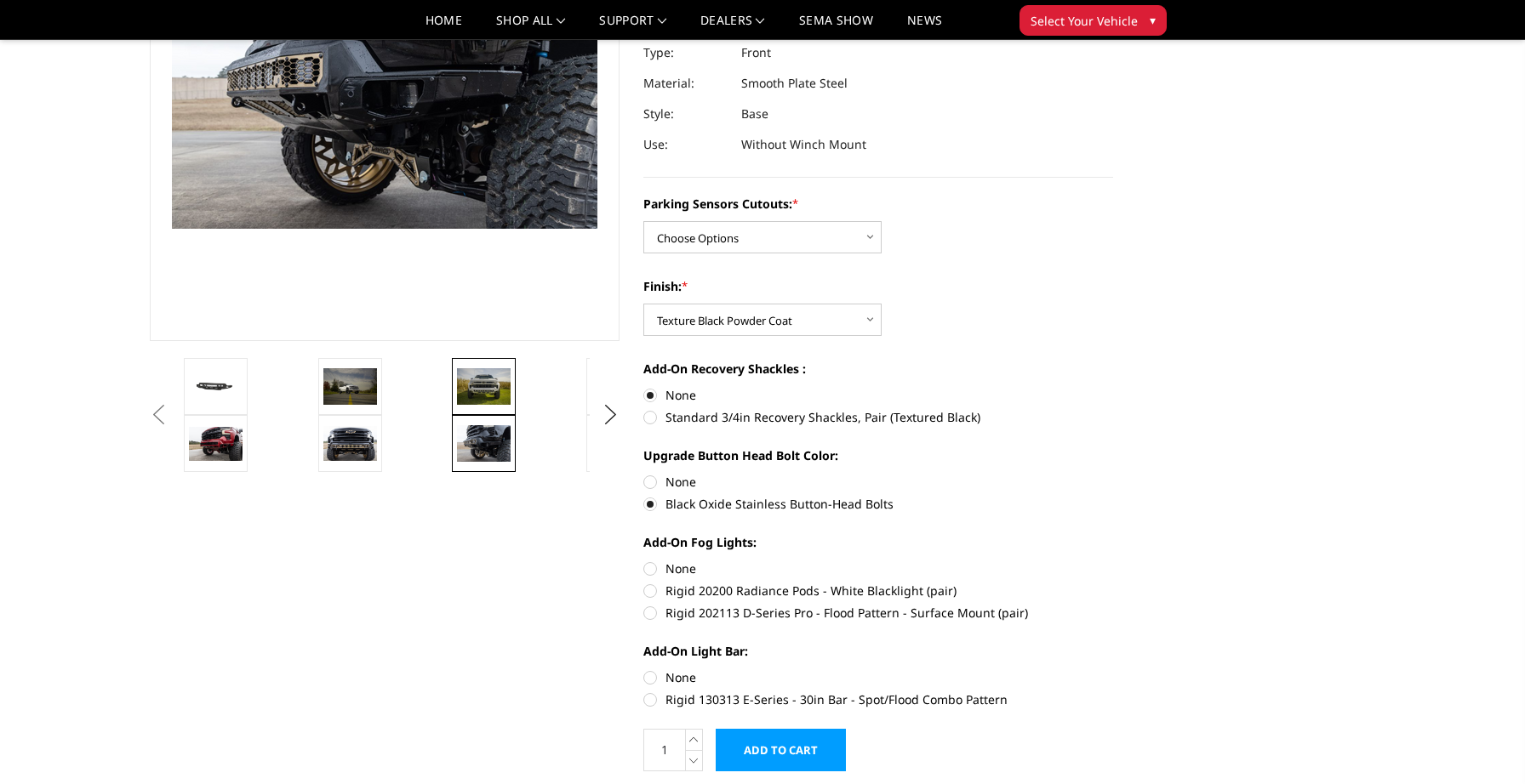
click at [485, 371] on img at bounding box center [484, 386] width 53 height 36
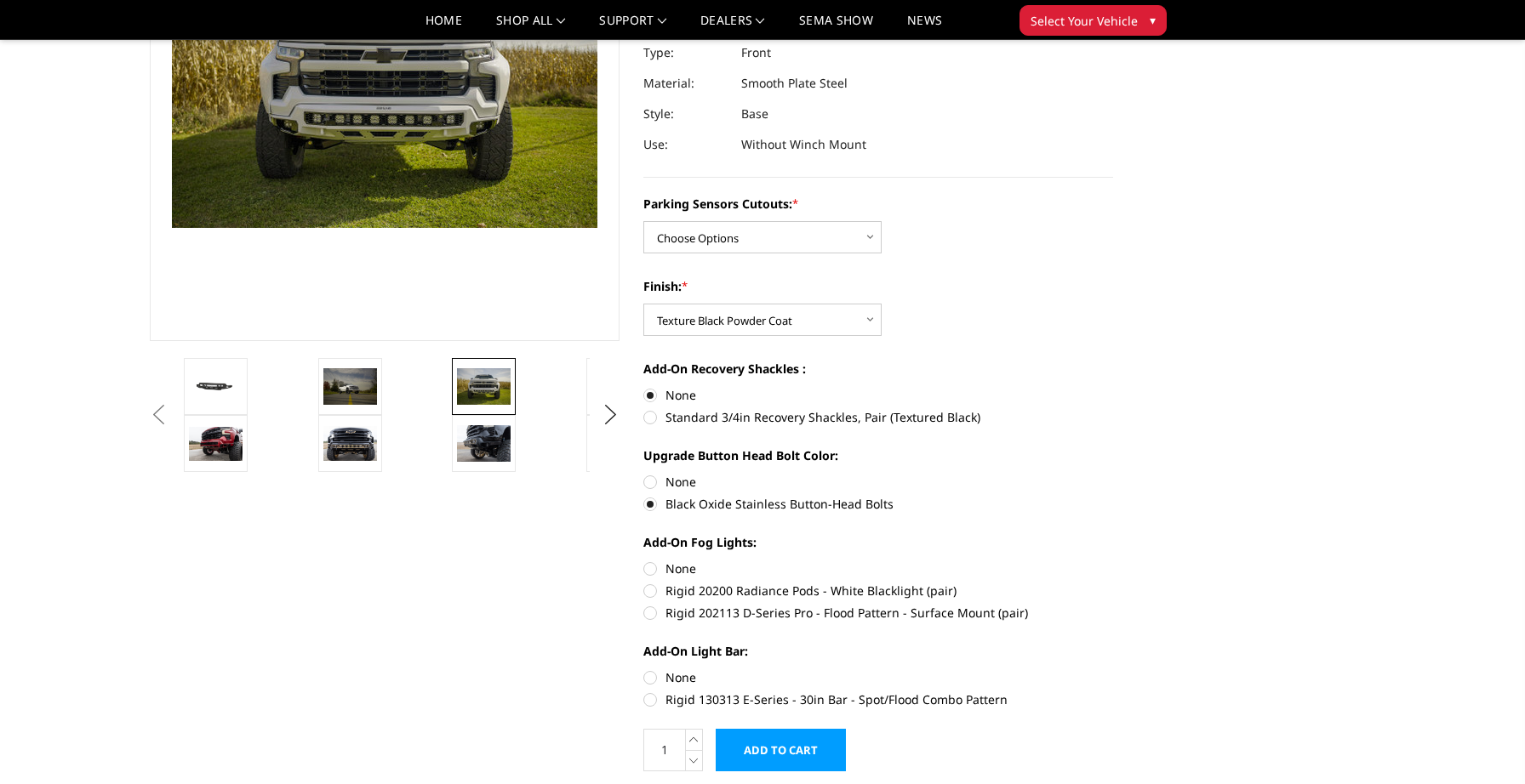
click at [649, 582] on label "Rigid 20200 Radiance Pods - White Blacklight (pair)" at bounding box center [879, 590] width 470 height 17
click at [1113, 561] on input "Rigid 20200 Radiance Pods - White Blacklight (pair)" at bounding box center [1113, 560] width 1 height 1
radio input "true"
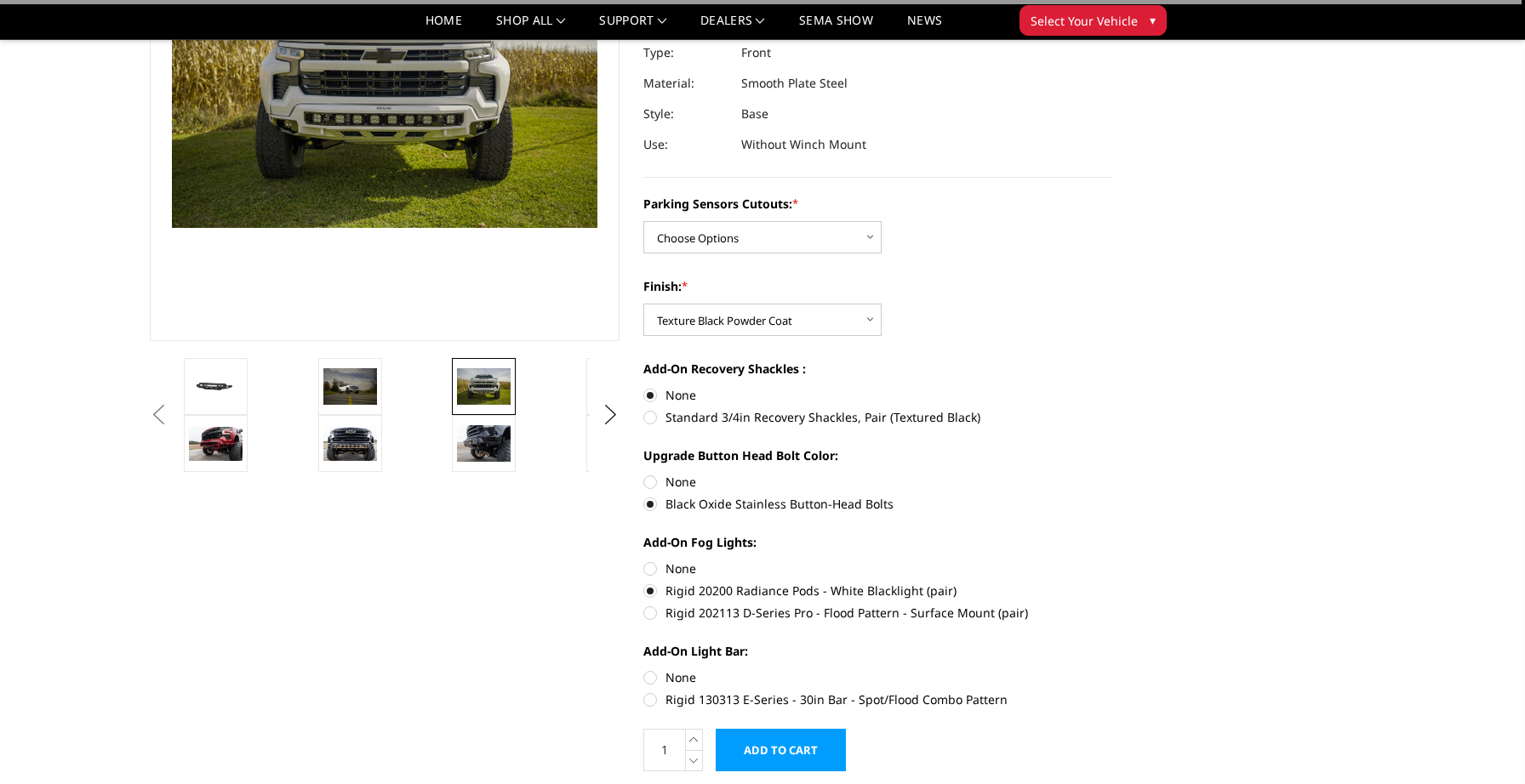
click at [650, 604] on label "Rigid 202113 D-Series Pro - Flood Pattern - Surface Mount (pair)" at bounding box center [879, 612] width 470 height 17
click at [1113, 583] on input "Rigid 202113 D-Series Pro - Flood Pattern - Surface Mount (pair)" at bounding box center [1113, 582] width 1 height 1
radio input "true"
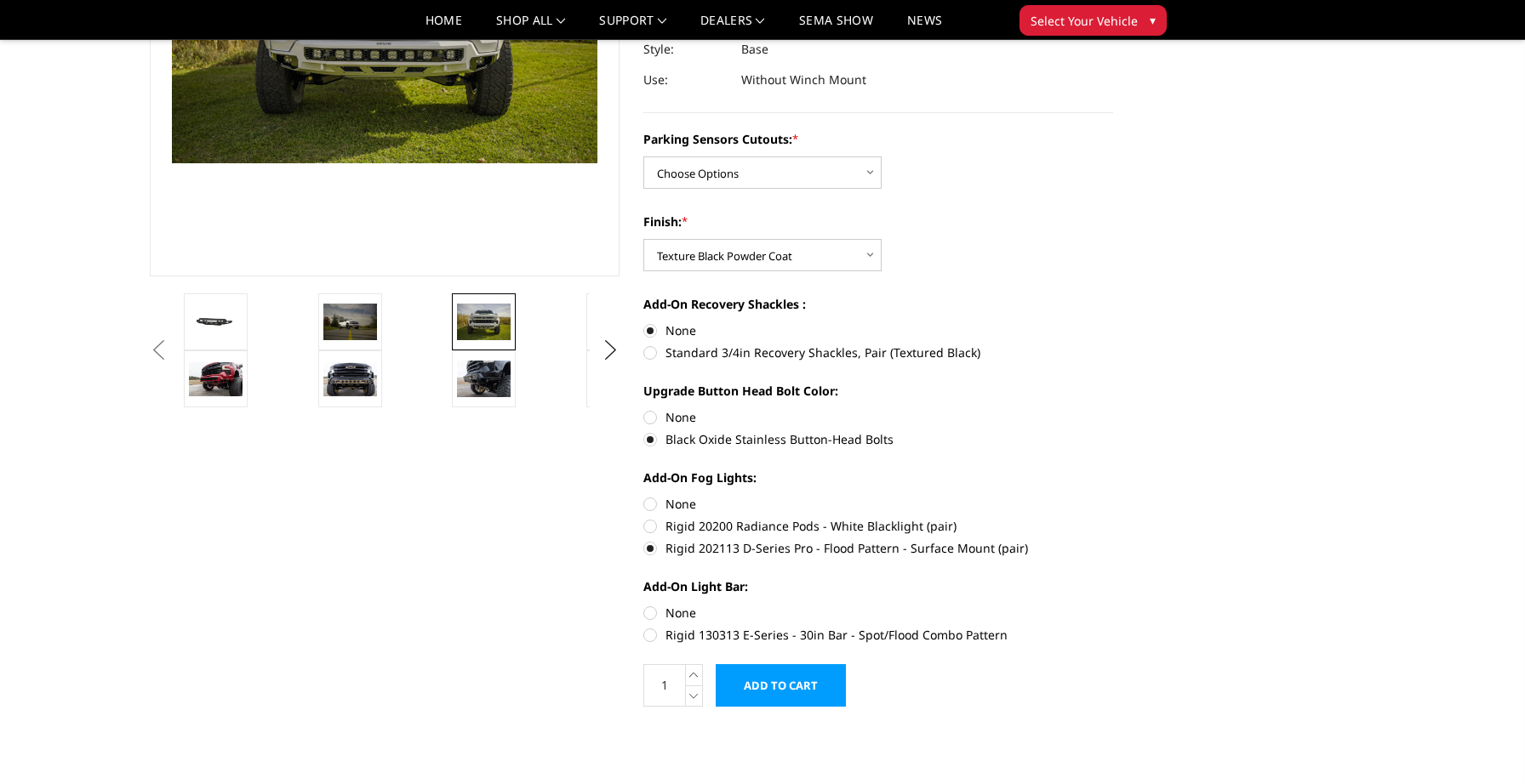
scroll to position [324, 0]
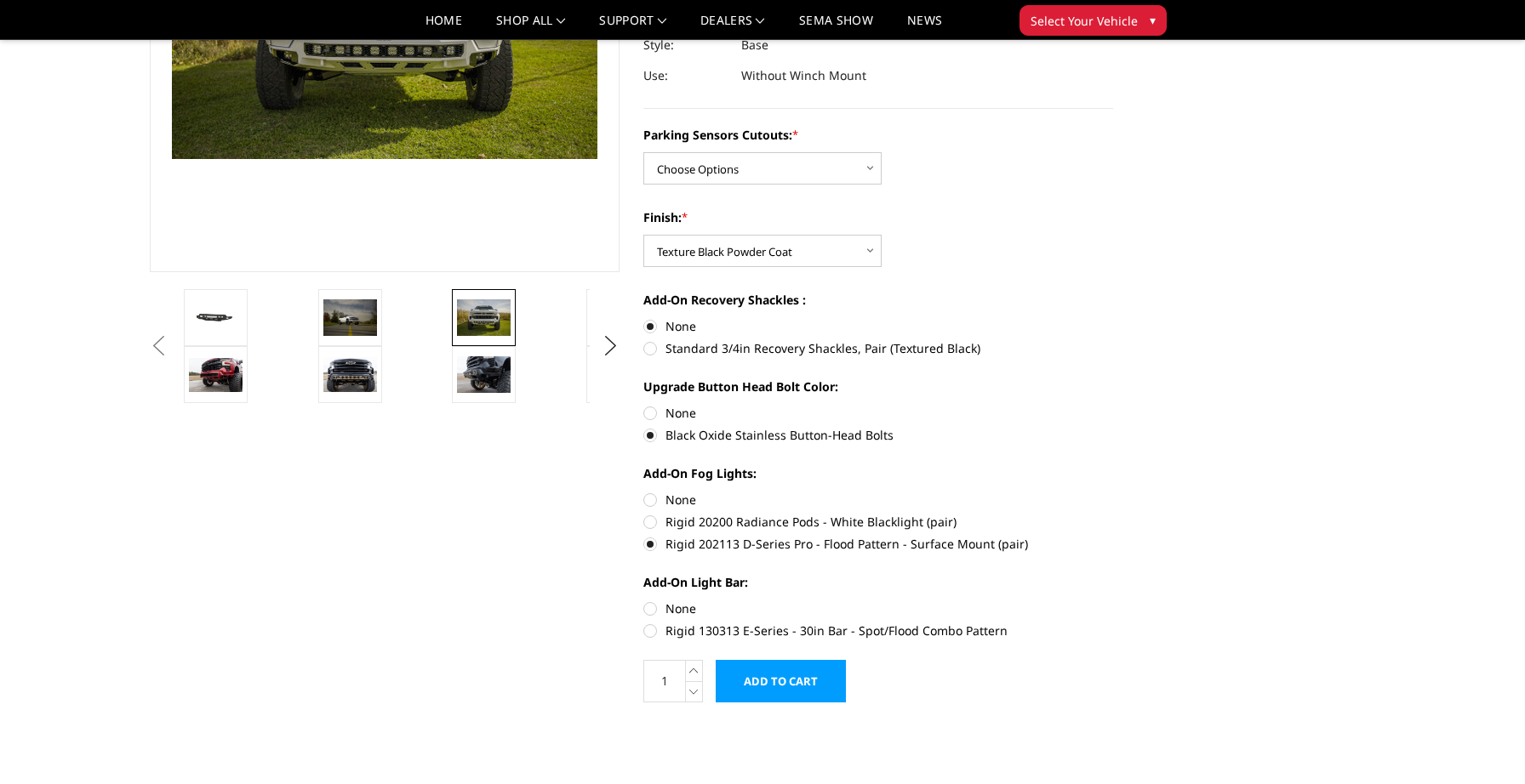
click at [659, 622] on label "Rigid 130313 E-Series - 30in Bar - Spot/Flood Combo Pattern" at bounding box center [879, 630] width 470 height 17
click at [1113, 600] on input "Rigid 130313 E-Series - 30in Bar - Spot/Flood Combo Pattern" at bounding box center [1113, 599] width 1 height 1
radio input "true"
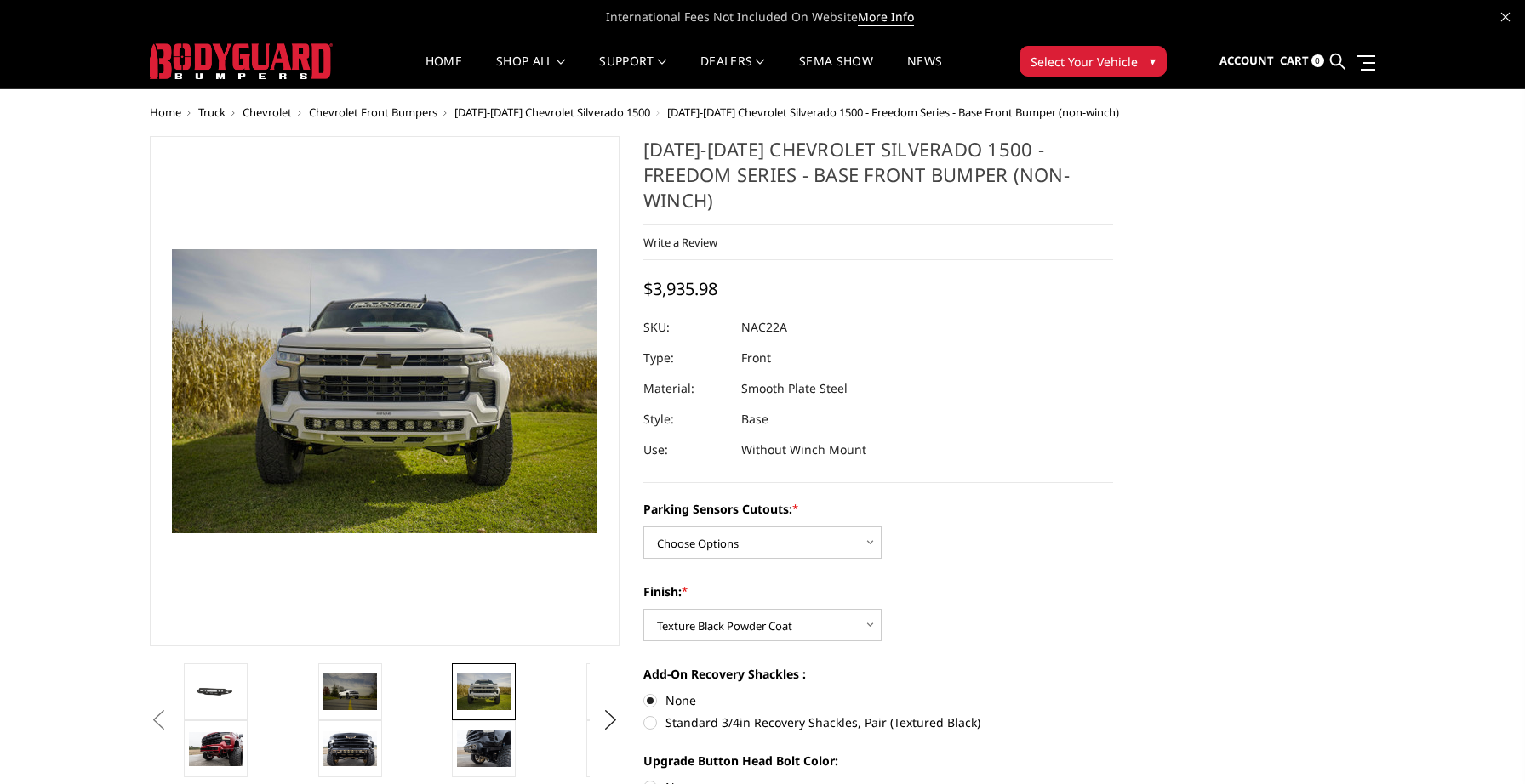
scroll to position [0, 0]
